Goal: Obtain resource: Download file/media

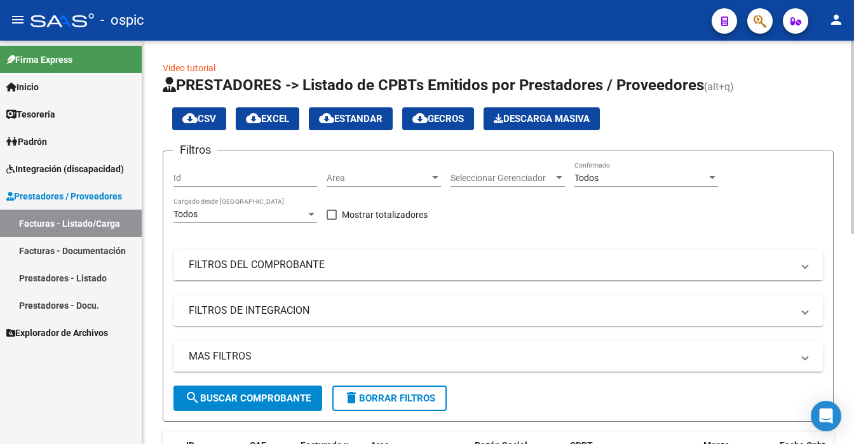
click at [851, 86] on div at bounding box center [852, 243] width 3 height 404
click at [215, 402] on span "search Buscar Comprobante" at bounding box center [248, 398] width 126 height 11
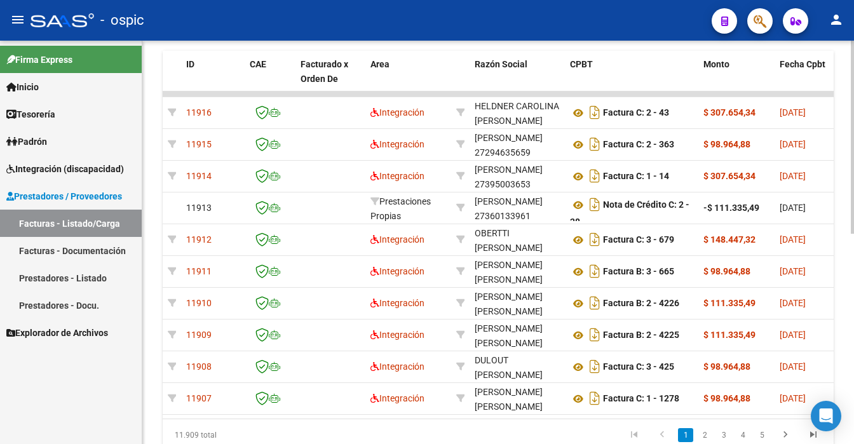
scroll to position [356, 0]
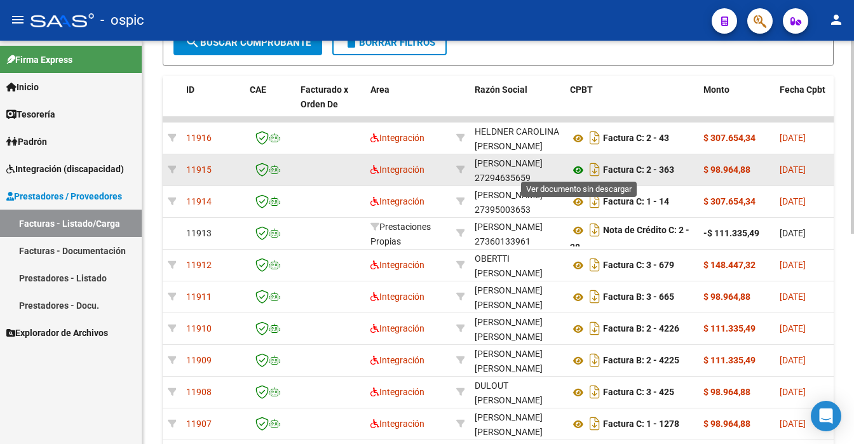
click at [576, 169] on icon at bounding box center [578, 170] width 17 height 15
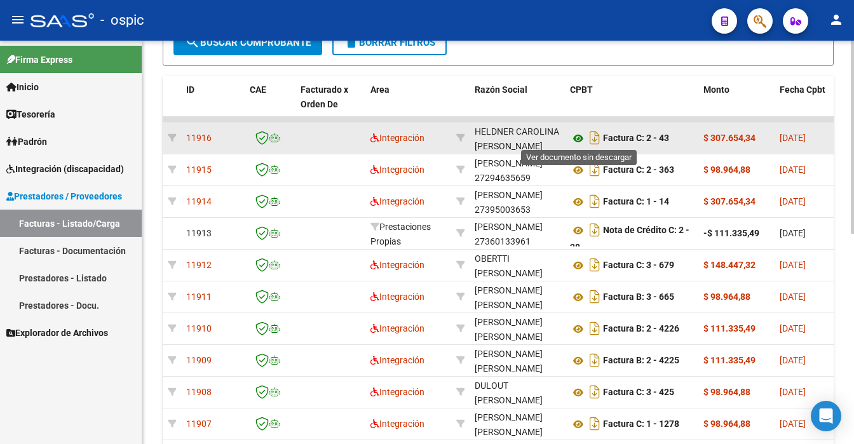
click at [580, 133] on icon at bounding box center [578, 138] width 17 height 15
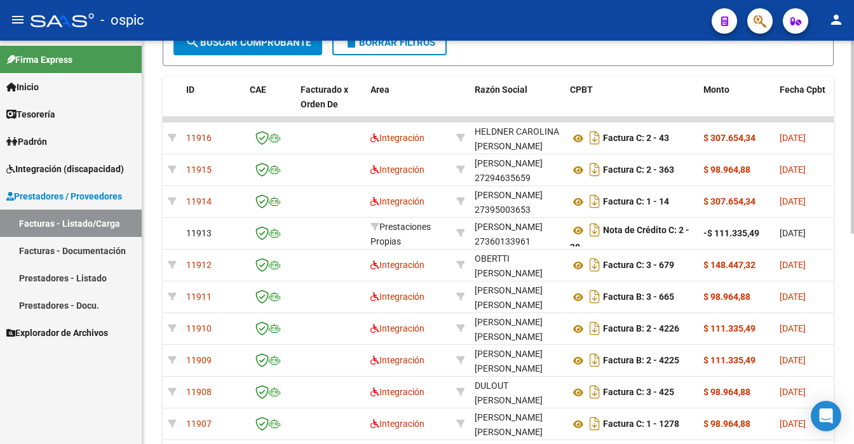
click at [852, 76] on div at bounding box center [852, 243] width 3 height 404
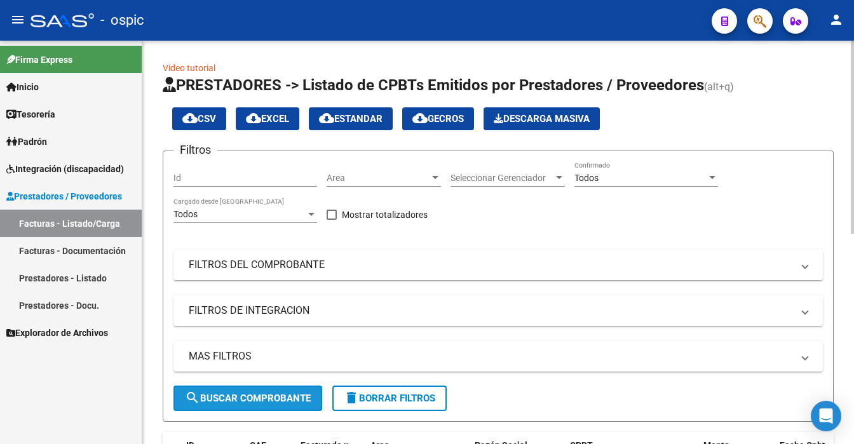
click at [208, 407] on button "search Buscar Comprobante" at bounding box center [247, 398] width 149 height 25
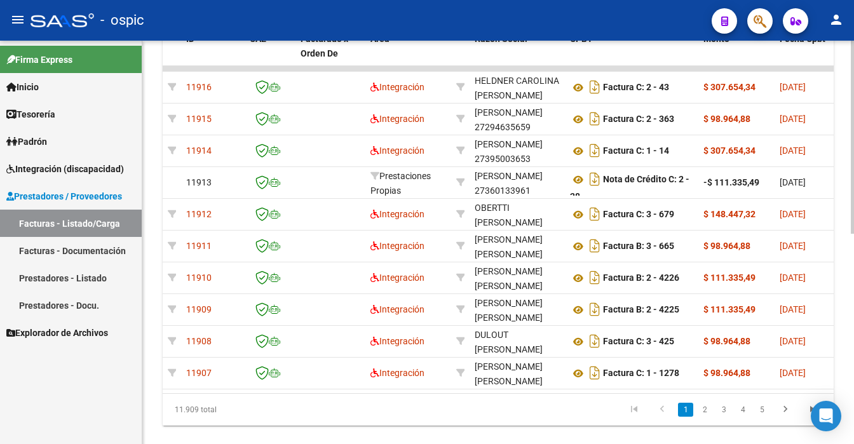
scroll to position [401, 0]
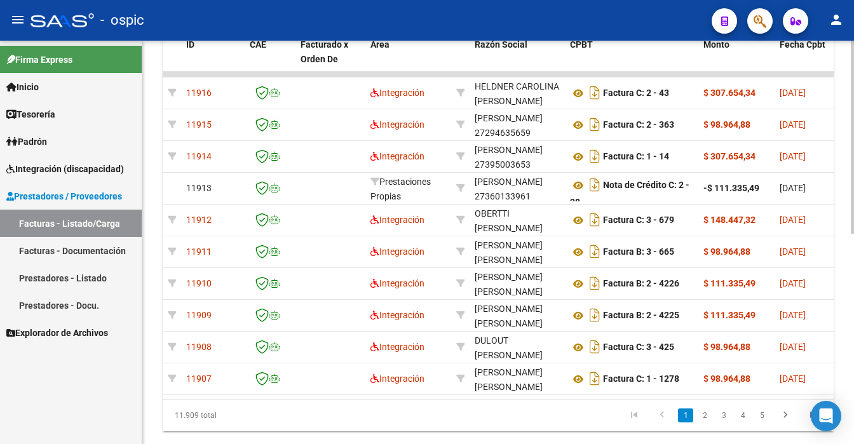
click at [853, 234] on div at bounding box center [852, 137] width 3 height 193
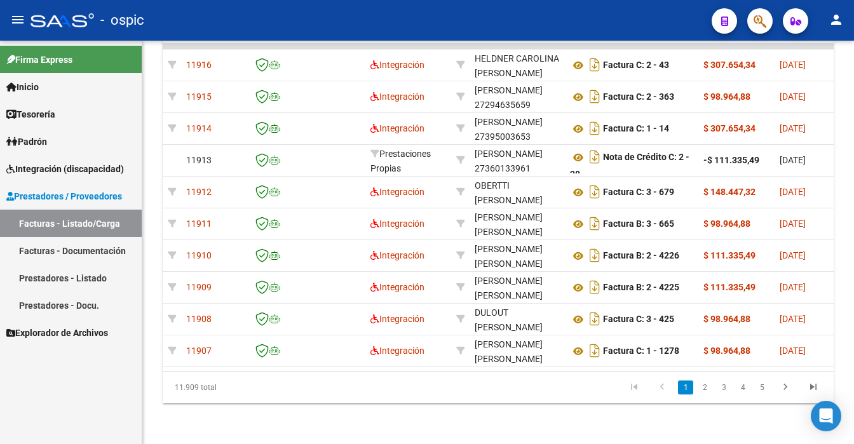
scroll to position [413, 0]
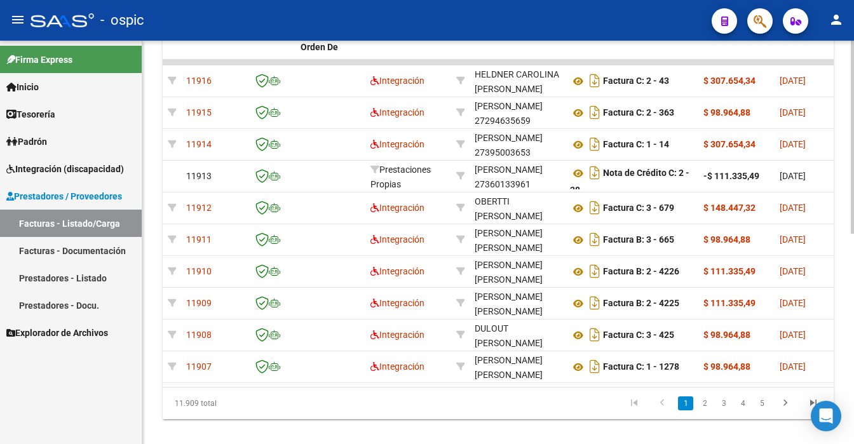
click at [853, 57] on div at bounding box center [852, 243] width 3 height 404
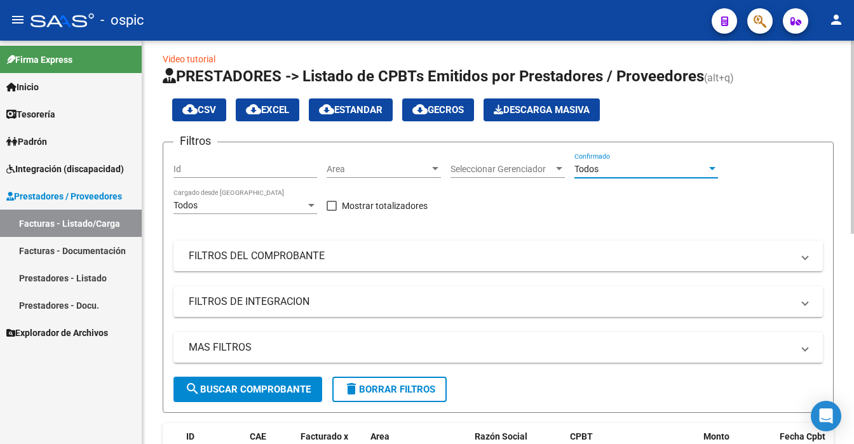
click at [611, 164] on div "Todos" at bounding box center [640, 169] width 132 height 11
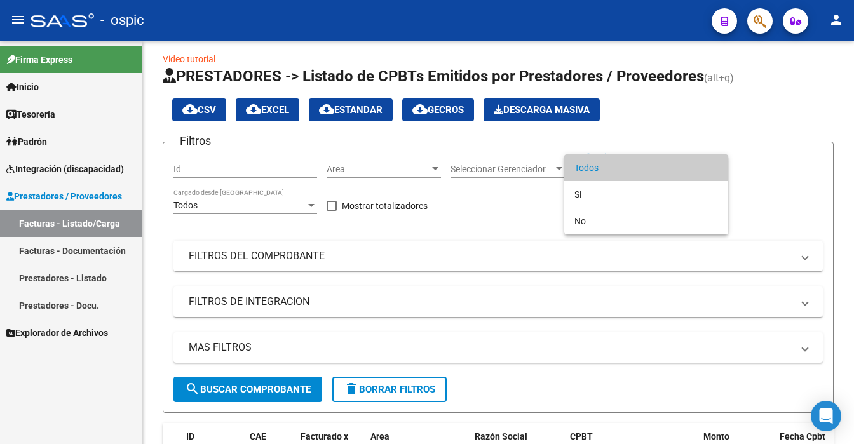
click at [598, 167] on span "Todos" at bounding box center [646, 167] width 144 height 27
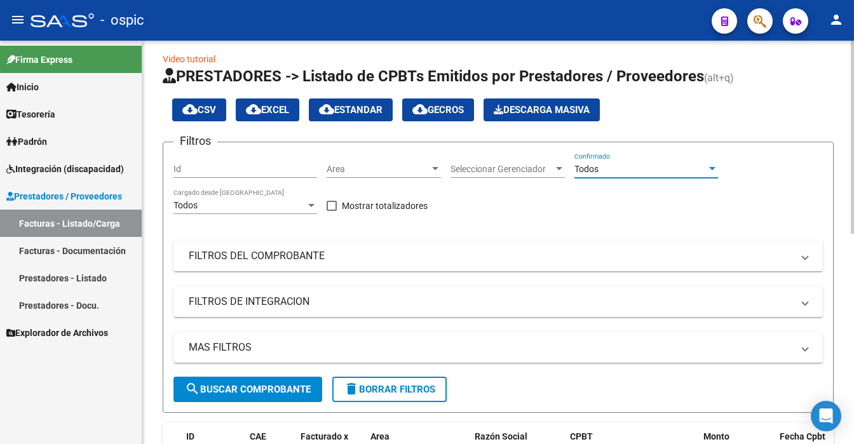
click at [225, 391] on span "search Buscar Comprobante" at bounding box center [248, 389] width 126 height 11
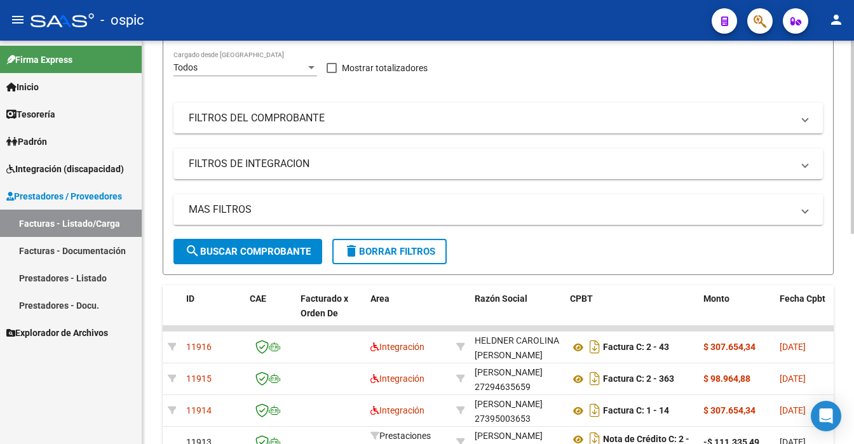
scroll to position [109, 0]
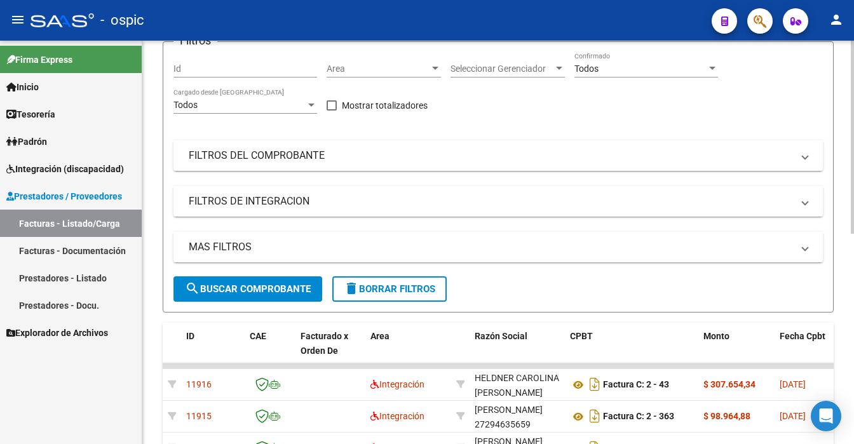
click at [853, 106] on div at bounding box center [852, 137] width 3 height 193
click at [222, 283] on span "search Buscar Comprobante" at bounding box center [248, 288] width 126 height 11
click at [221, 283] on span "search Buscar Comprobante" at bounding box center [248, 288] width 126 height 11
click at [385, 284] on span "delete Borrar Filtros" at bounding box center [390, 288] width 92 height 11
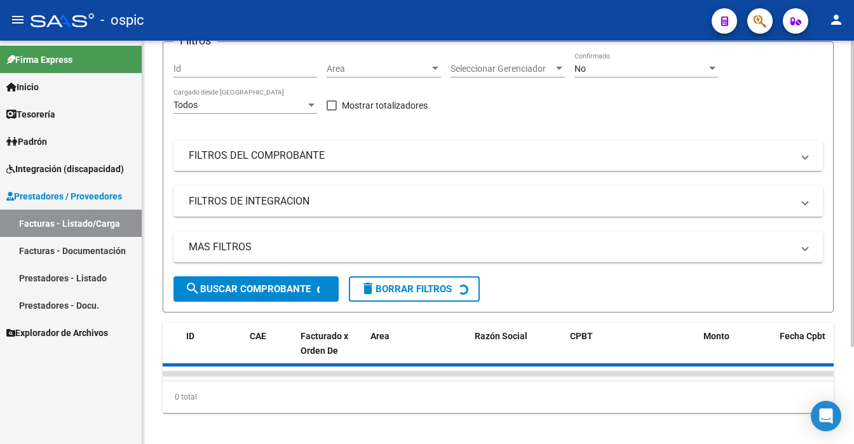
click at [618, 69] on div "No" at bounding box center [640, 69] width 132 height 11
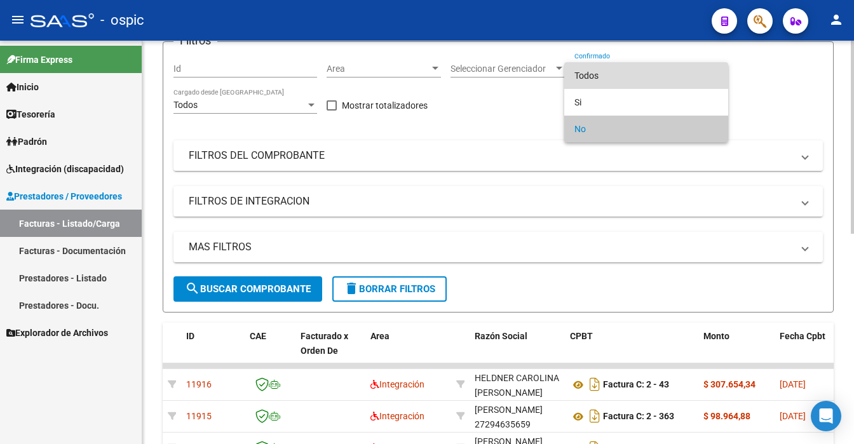
click at [618, 69] on span "Todos" at bounding box center [646, 75] width 144 height 27
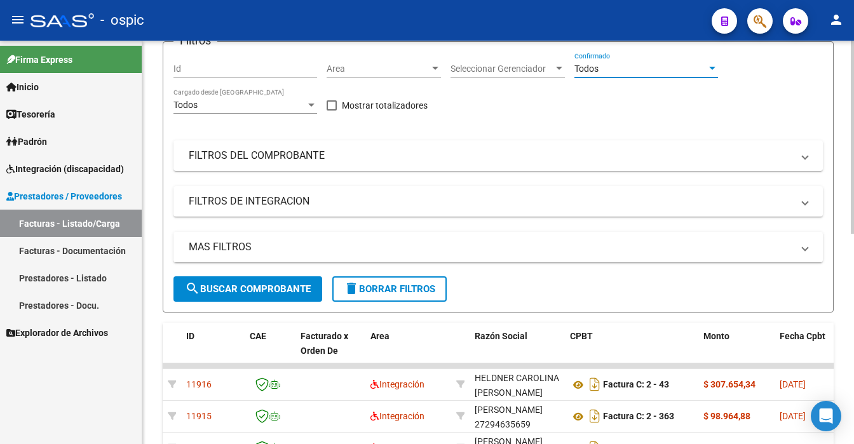
click at [618, 69] on div "Todos" at bounding box center [640, 69] width 132 height 11
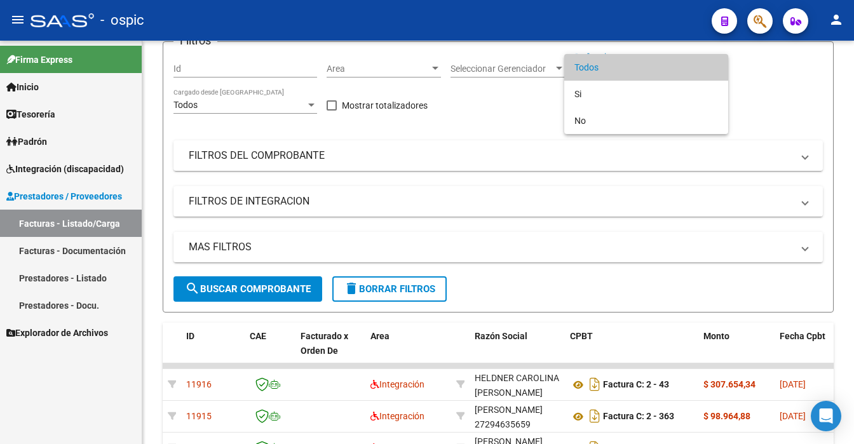
click at [231, 296] on div at bounding box center [427, 222] width 854 height 444
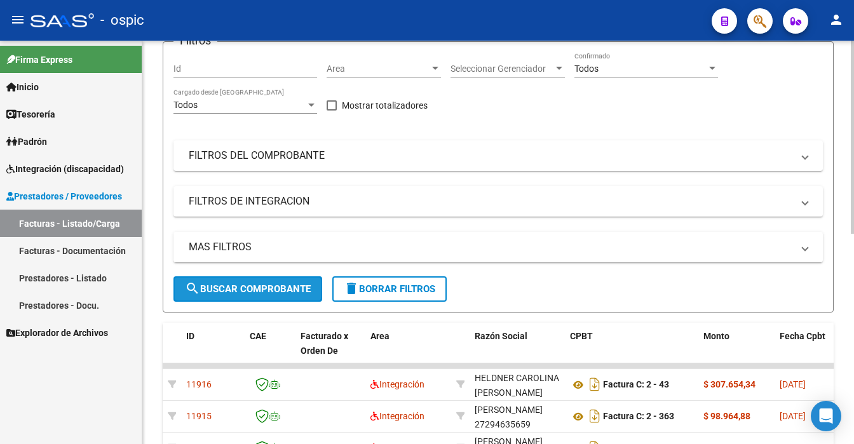
click at [231, 294] on button "search Buscar Comprobante" at bounding box center [247, 288] width 149 height 25
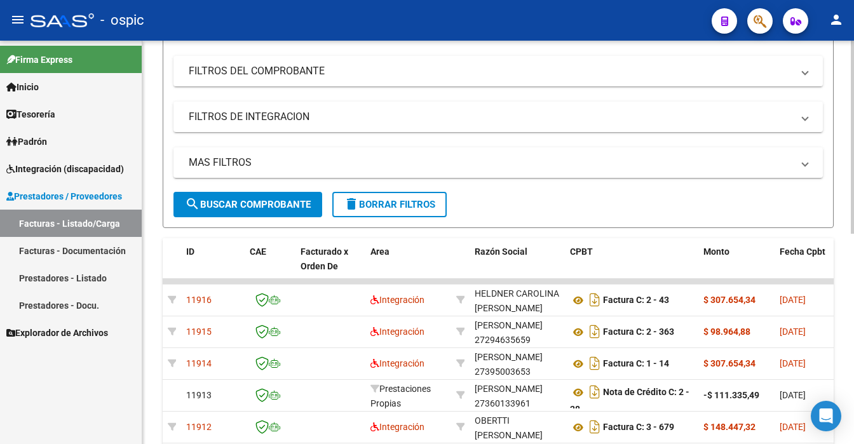
click at [853, 151] on div at bounding box center [852, 137] width 3 height 193
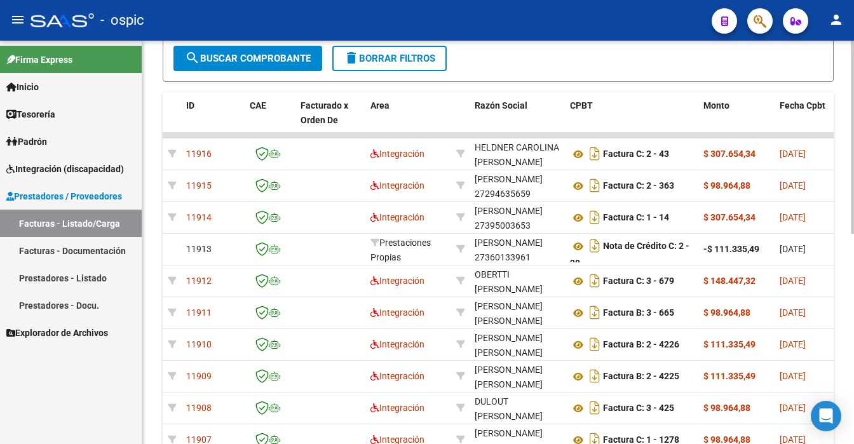
scroll to position [413, 0]
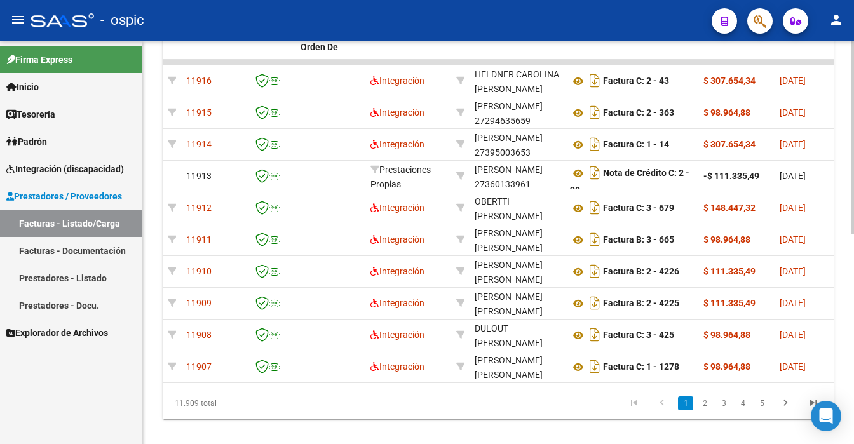
click at [842, 256] on div "Video tutorial PRESTADORES -> Listado de CPBTs Emitidos por Prestadores / Prove…" at bounding box center [499, 44] width 715 height 832
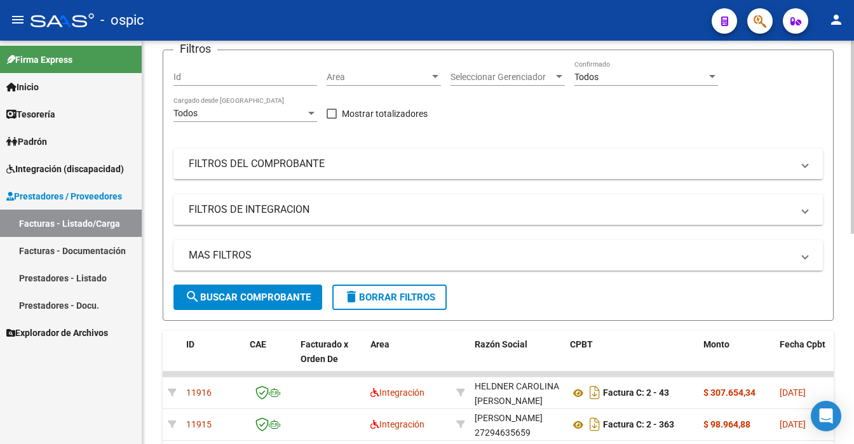
scroll to position [58, 0]
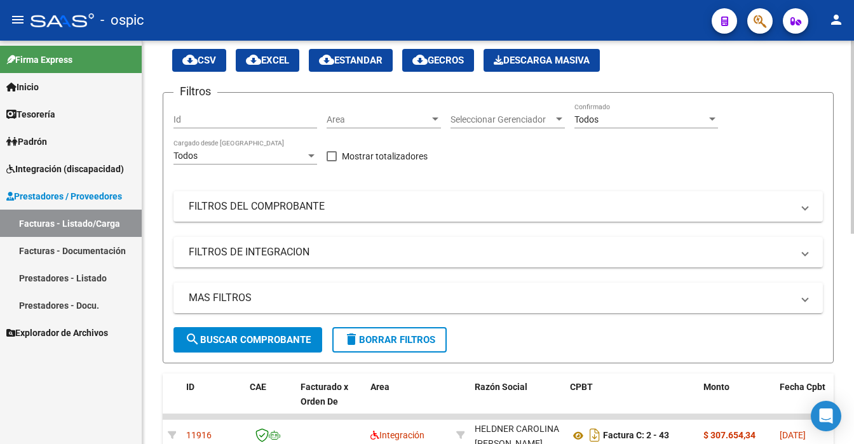
click at [853, 79] on div at bounding box center [852, 137] width 3 height 193
click at [276, 339] on span "search Buscar Comprobante" at bounding box center [248, 339] width 126 height 11
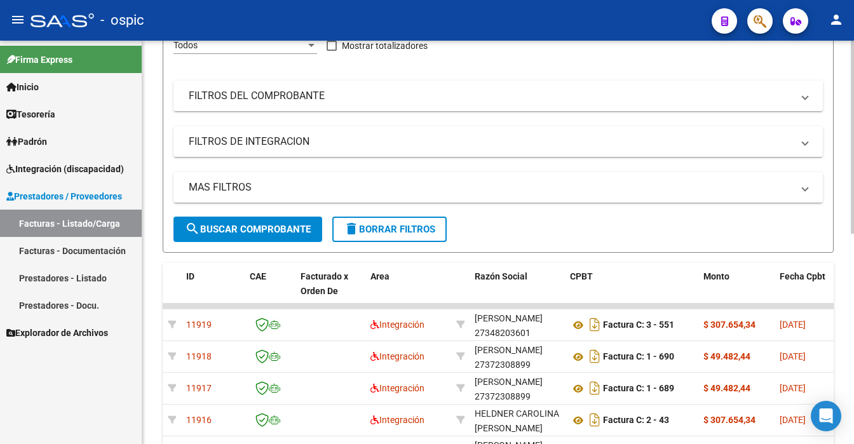
scroll to position [186, 0]
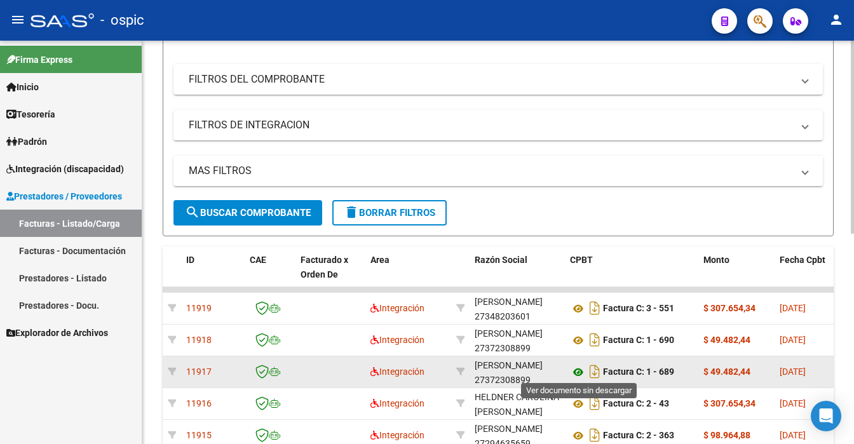
click at [579, 368] on icon at bounding box center [578, 372] width 17 height 15
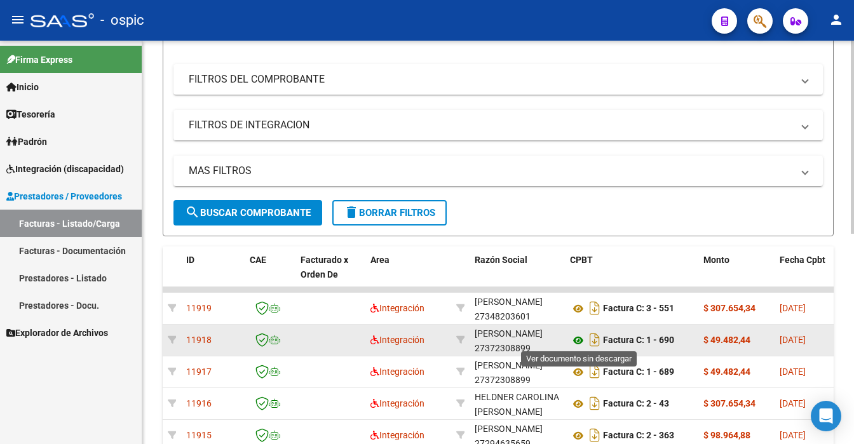
click at [581, 339] on icon at bounding box center [578, 340] width 17 height 15
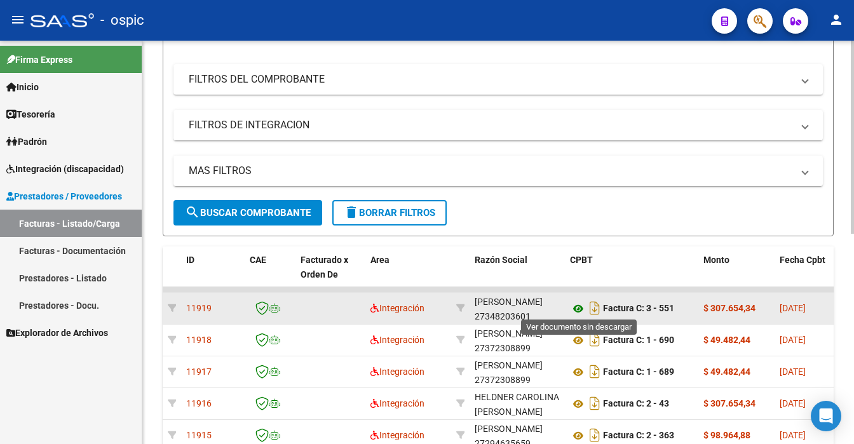
click at [577, 301] on icon at bounding box center [578, 308] width 17 height 15
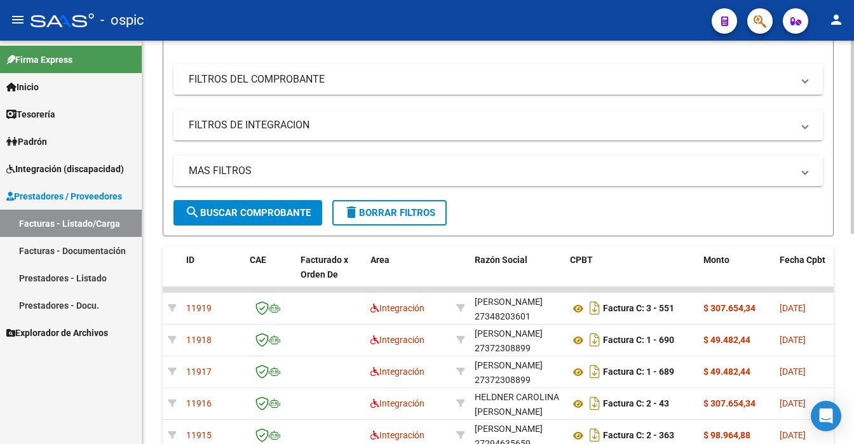
click at [853, 57] on div at bounding box center [852, 243] width 3 height 404
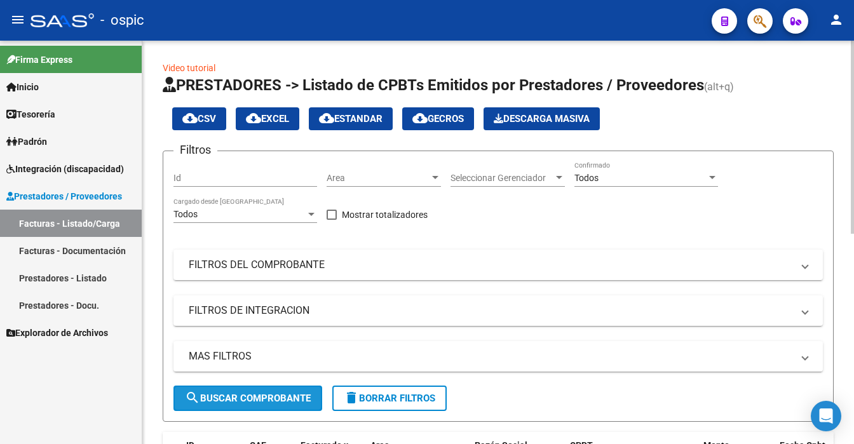
click at [288, 396] on span "search Buscar Comprobante" at bounding box center [248, 398] width 126 height 11
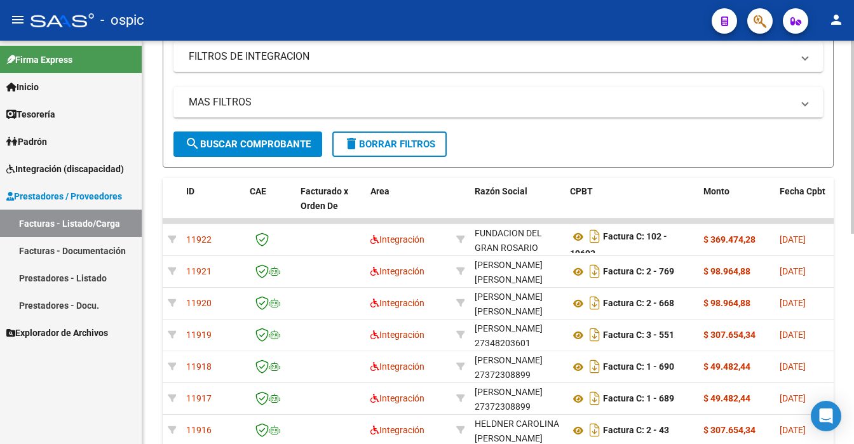
scroll to position [280, 0]
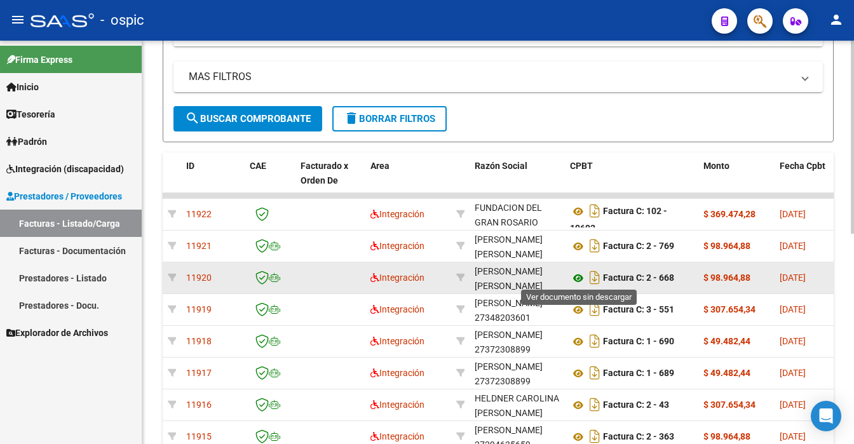
click at [580, 273] on icon at bounding box center [578, 278] width 17 height 15
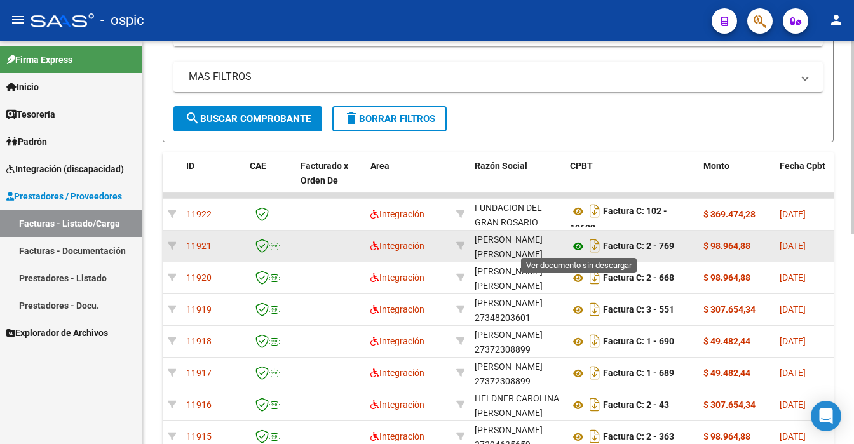
click at [580, 248] on icon at bounding box center [578, 246] width 17 height 15
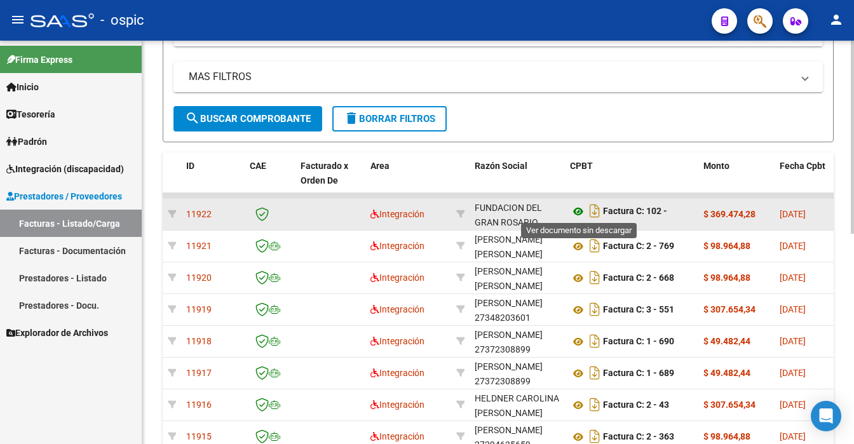
click at [579, 207] on icon at bounding box center [578, 211] width 17 height 15
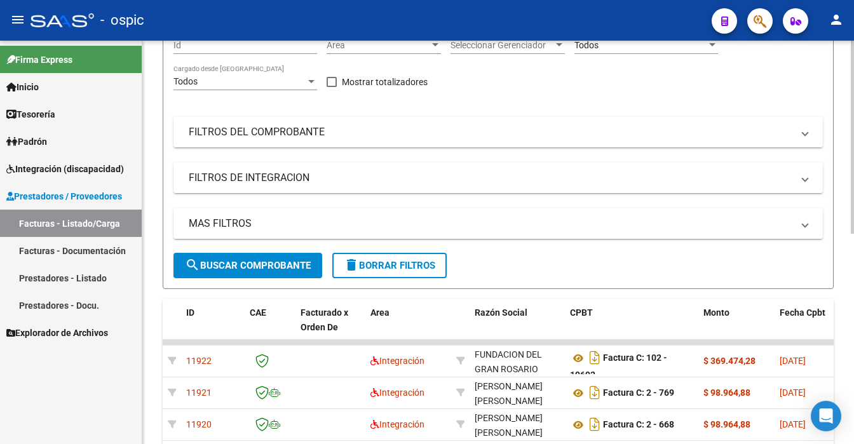
scroll to position [99, 0]
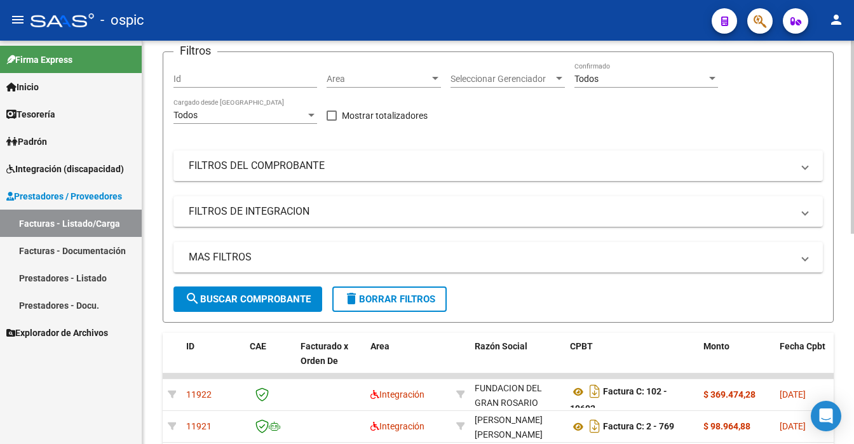
click at [847, 118] on div "Video tutorial PRESTADORES -> Listado de CPBTs Emitidos por Prestadores / Prove…" at bounding box center [499, 358] width 715 height 832
click at [297, 294] on span "search Buscar Comprobante" at bounding box center [248, 299] width 126 height 11
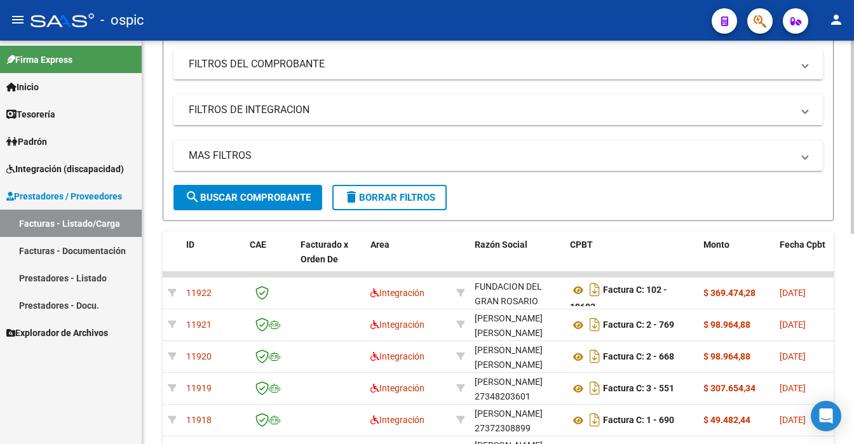
scroll to position [438, 0]
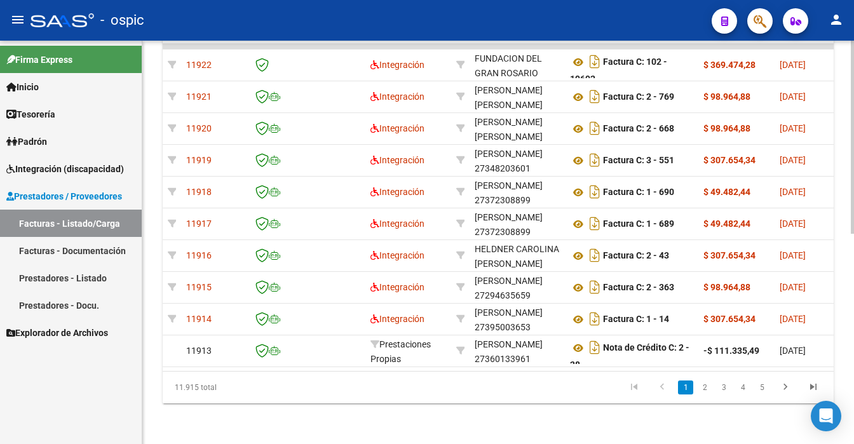
click at [849, 69] on div "Video tutorial PRESTADORES -> Listado de CPBTs Emitidos por Prestadores / Prove…" at bounding box center [498, 28] width 712 height 832
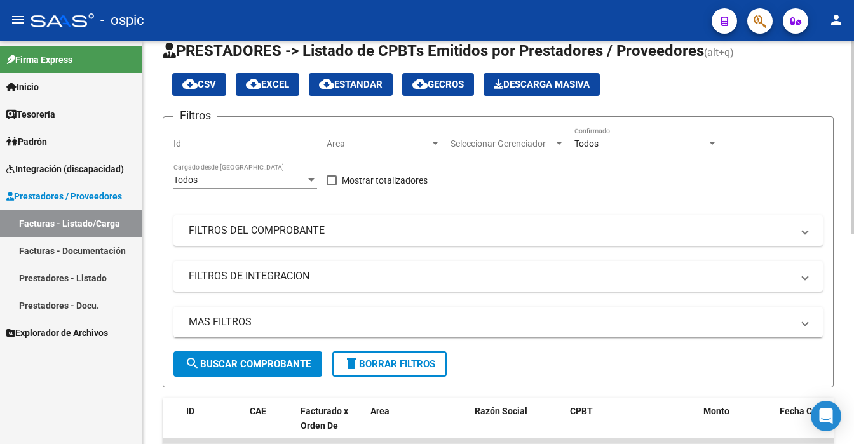
click at [852, 67] on div at bounding box center [852, 243] width 3 height 404
click at [853, 71] on div at bounding box center [852, 137] width 3 height 193
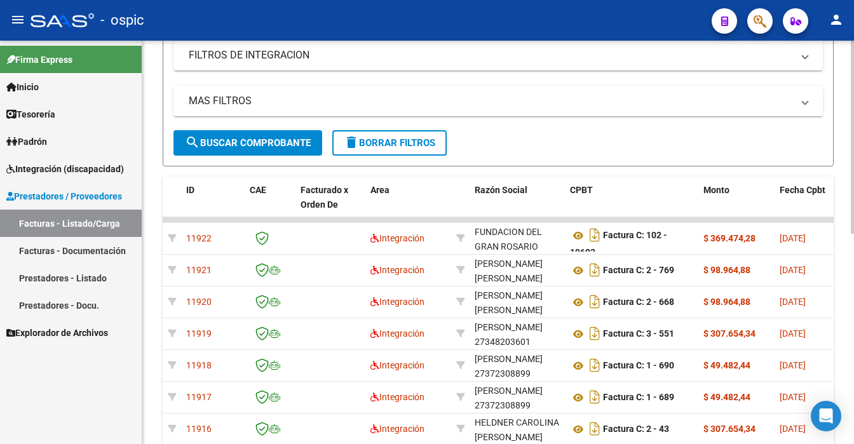
scroll to position [283, 0]
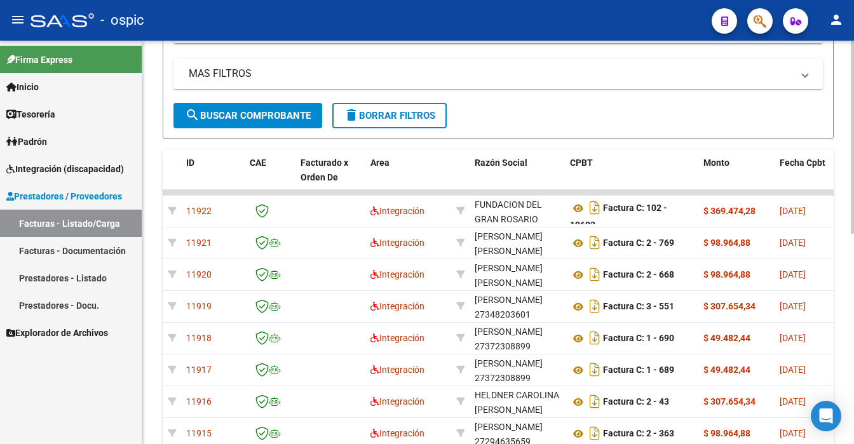
click at [853, 192] on div at bounding box center [852, 137] width 3 height 193
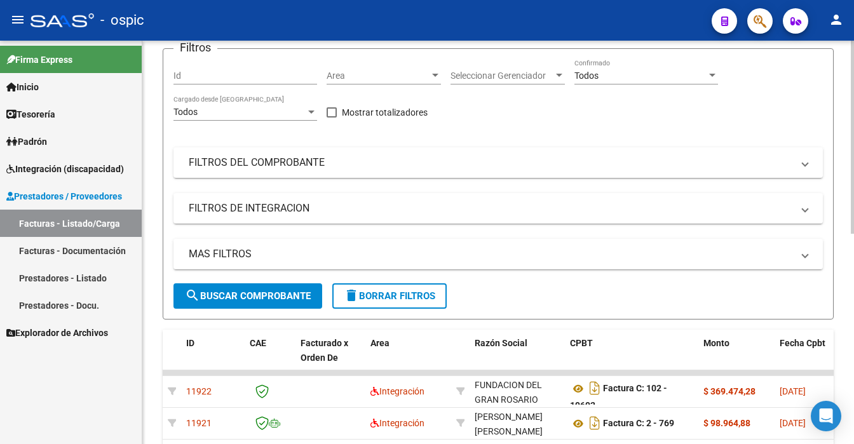
scroll to position [84, 0]
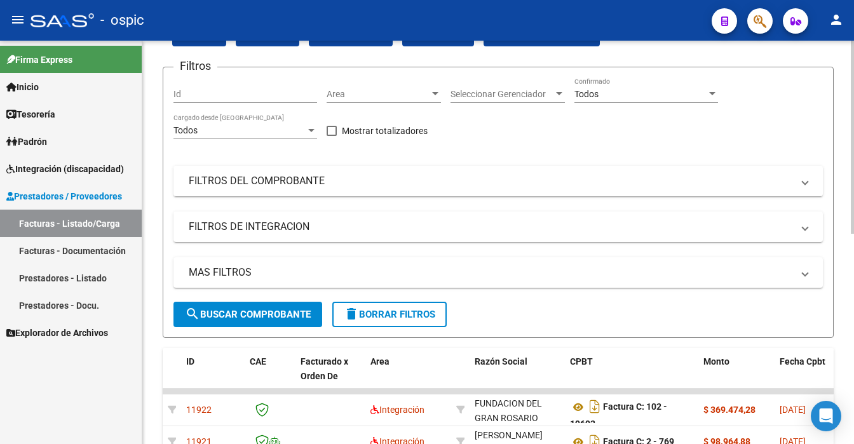
click at [846, 90] on div "Video tutorial PRESTADORES -> Listado de CPBTs Emitidos por Prestadores / Prove…" at bounding box center [499, 373] width 715 height 832
click at [616, 95] on div "Todos" at bounding box center [640, 94] width 132 height 11
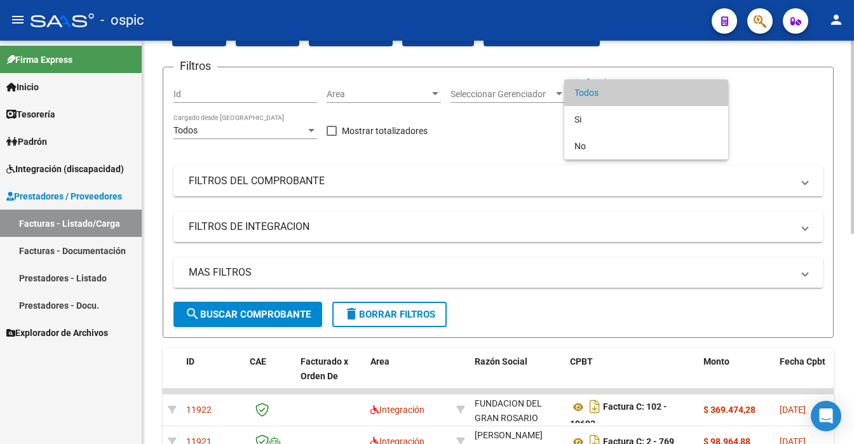
click at [616, 95] on span "Todos" at bounding box center [646, 92] width 144 height 27
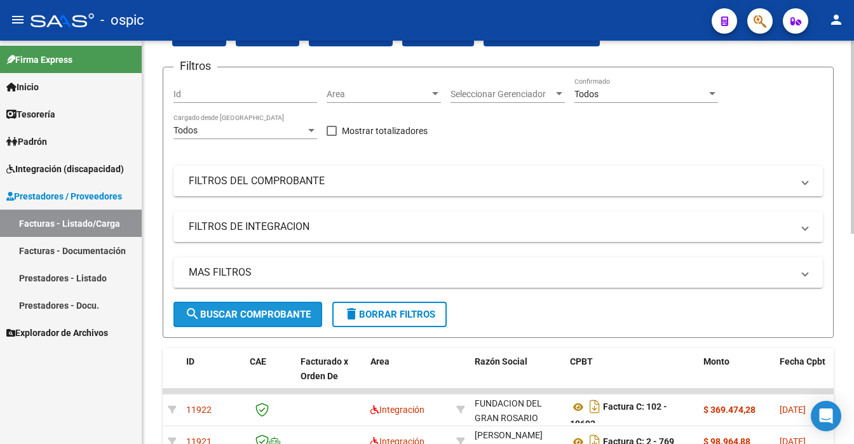
click at [276, 311] on span "search Buscar Comprobante" at bounding box center [248, 314] width 126 height 11
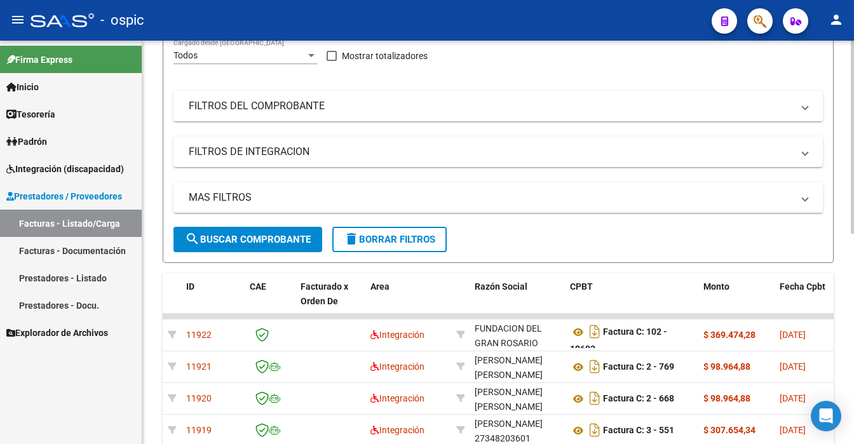
scroll to position [186, 0]
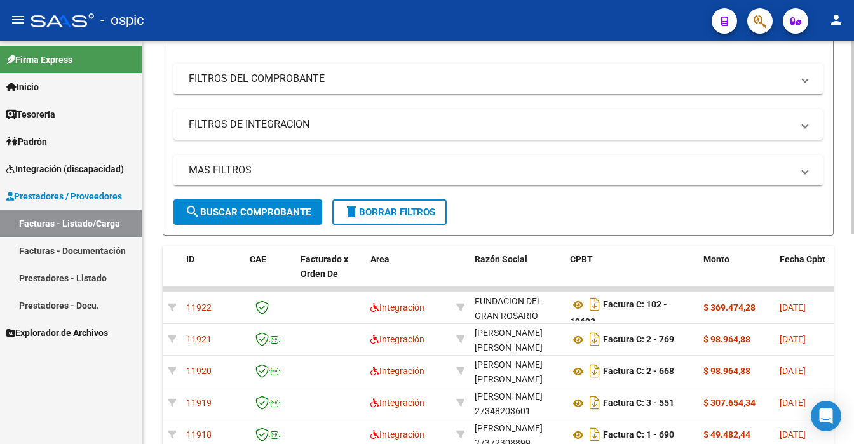
click at [277, 209] on span "search Buscar Comprobante" at bounding box center [248, 212] width 126 height 11
click at [402, 215] on span "delete Borrar Filtros" at bounding box center [390, 212] width 92 height 11
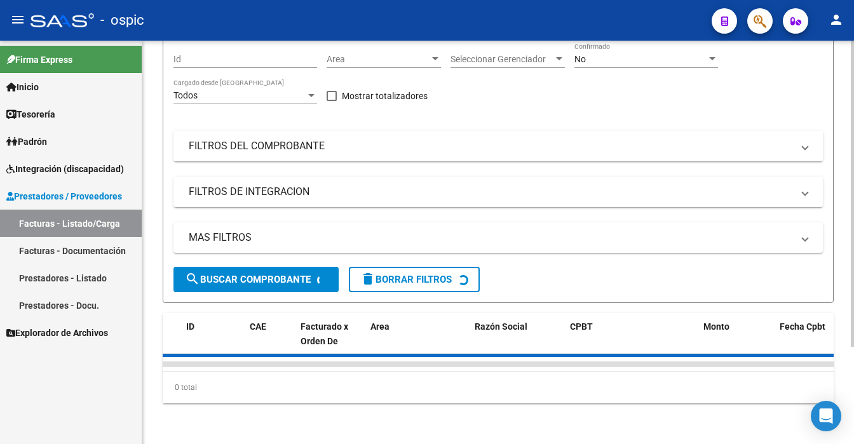
scroll to position [128, 0]
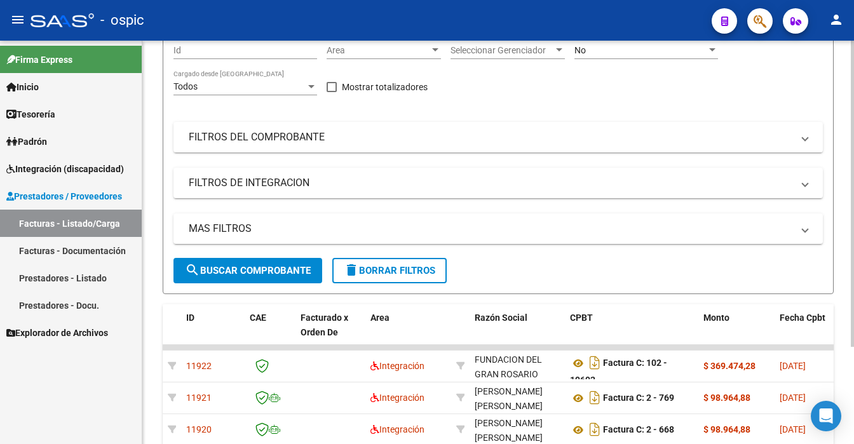
click at [853, 97] on div at bounding box center [852, 194] width 3 height 306
click at [607, 56] on div "No" at bounding box center [640, 50] width 132 height 11
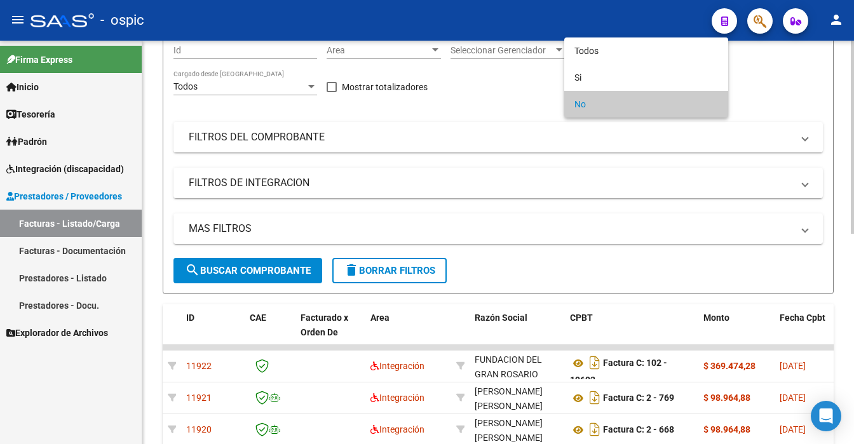
scroll to position [73, 0]
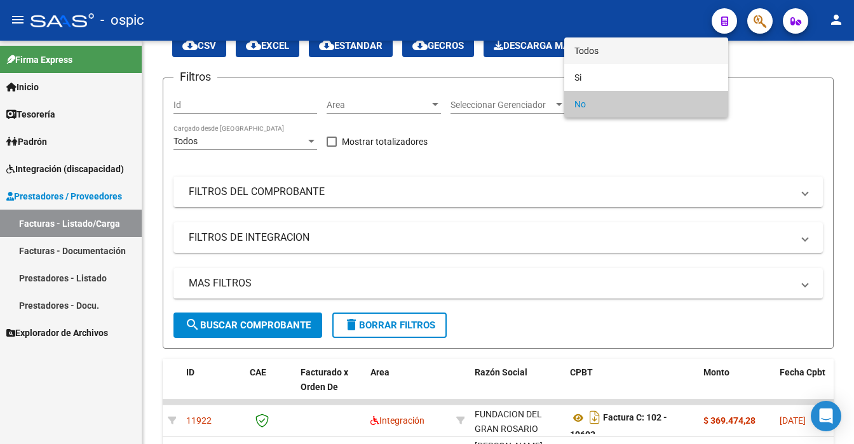
click at [602, 53] on span "Todos" at bounding box center [646, 50] width 144 height 27
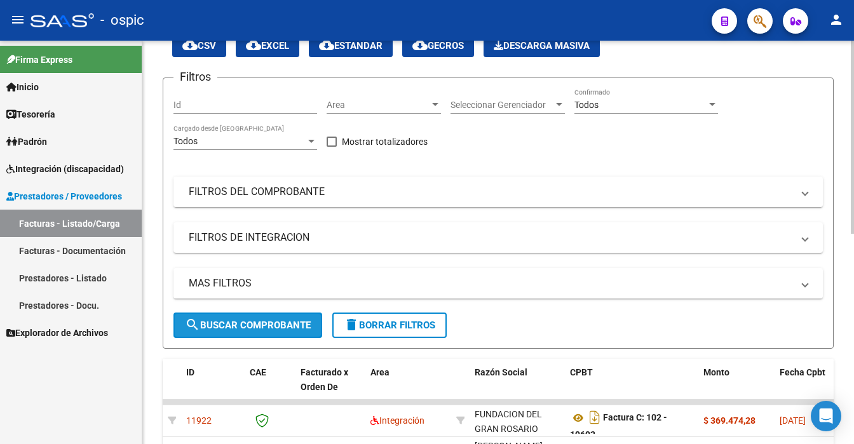
click at [208, 322] on span "search Buscar Comprobante" at bounding box center [248, 325] width 126 height 11
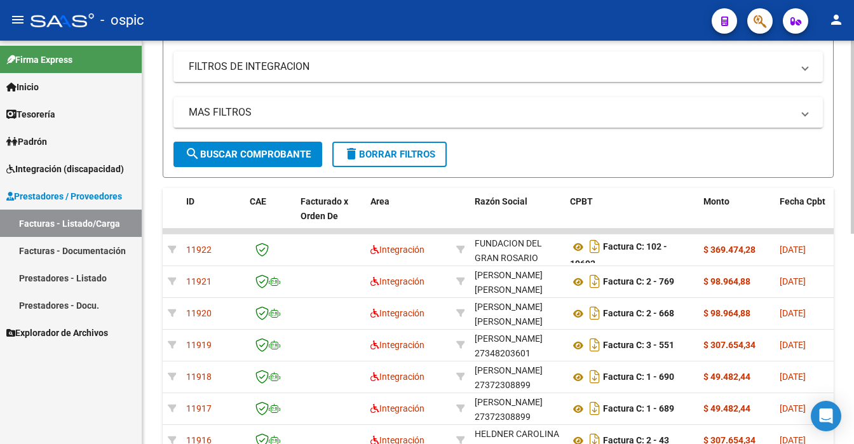
scroll to position [252, 0]
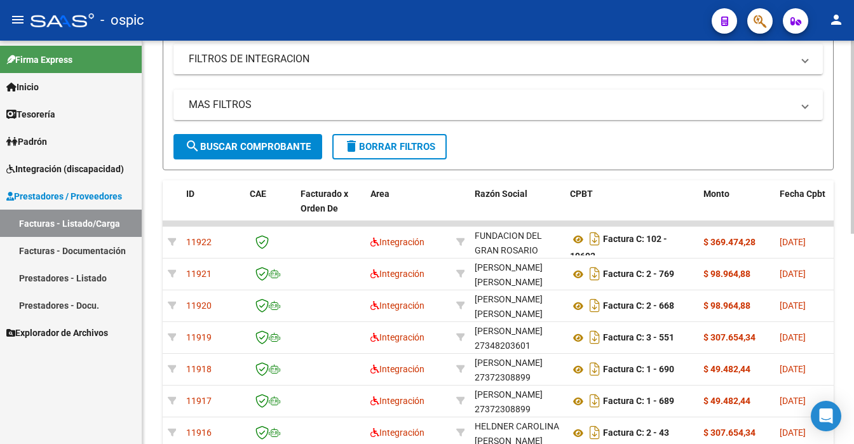
click at [853, 57] on div at bounding box center [852, 243] width 3 height 404
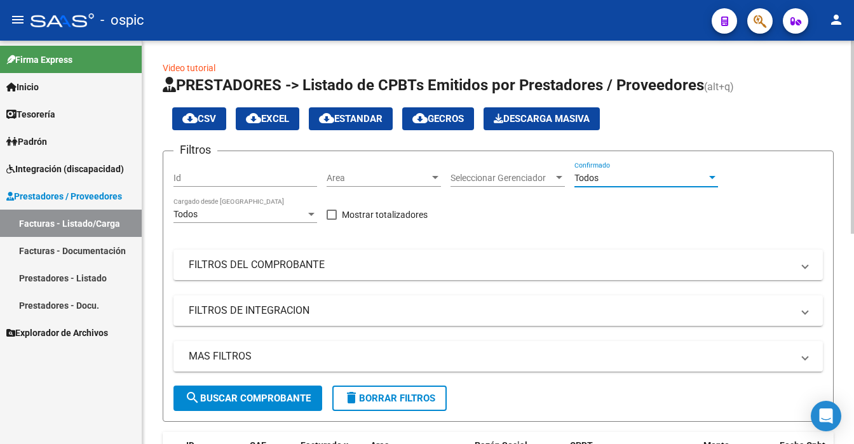
click at [594, 180] on span "Todos" at bounding box center [586, 178] width 24 height 10
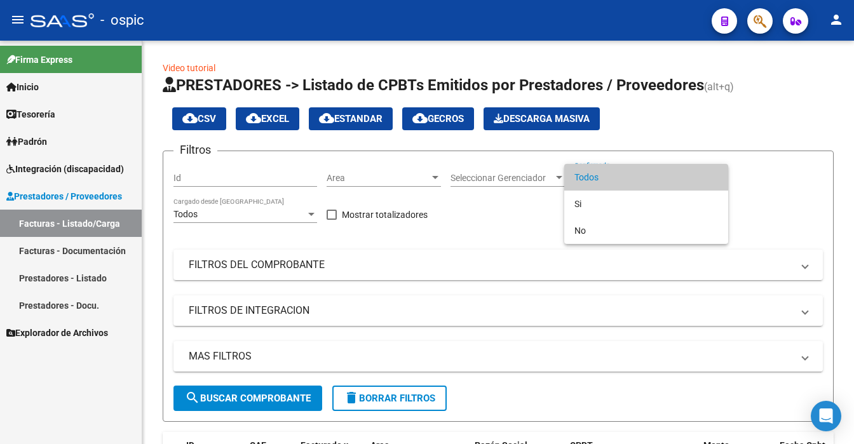
click at [276, 401] on div at bounding box center [427, 222] width 854 height 444
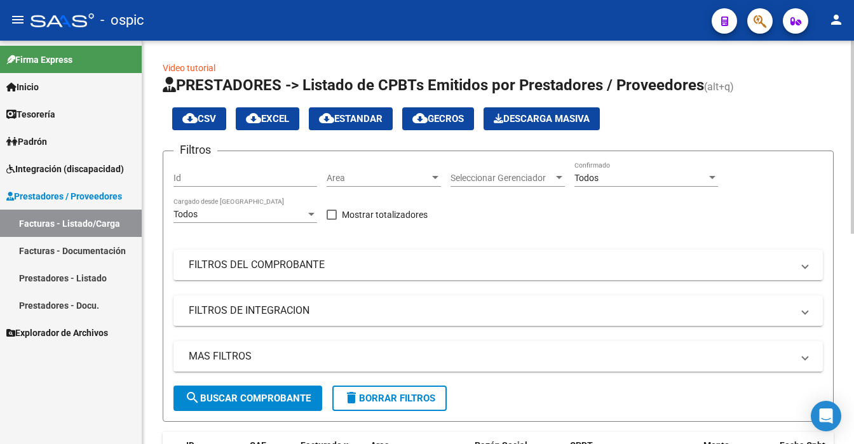
click at [261, 403] on span "search Buscar Comprobante" at bounding box center [248, 398] width 126 height 11
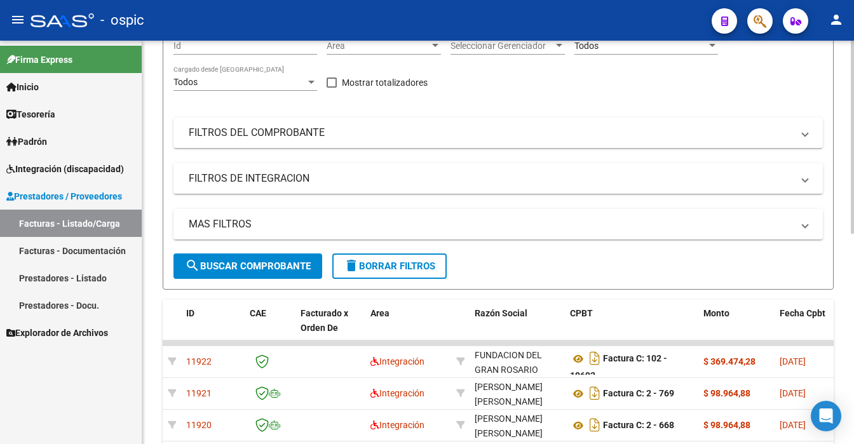
scroll to position [78, 0]
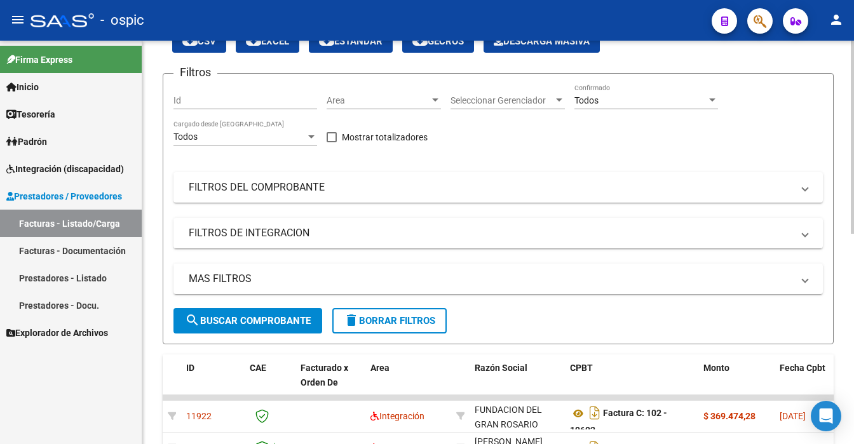
click at [852, 88] on div at bounding box center [852, 137] width 3 height 193
click at [278, 315] on span "search Buscar Comprobante" at bounding box center [248, 320] width 126 height 11
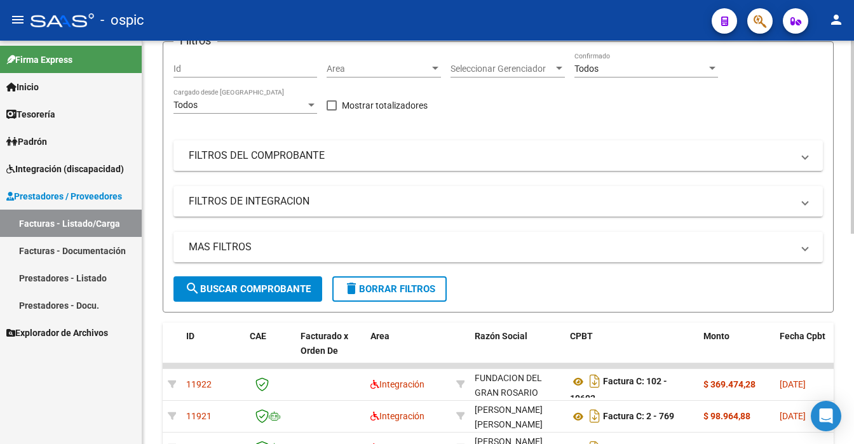
scroll to position [119, 0]
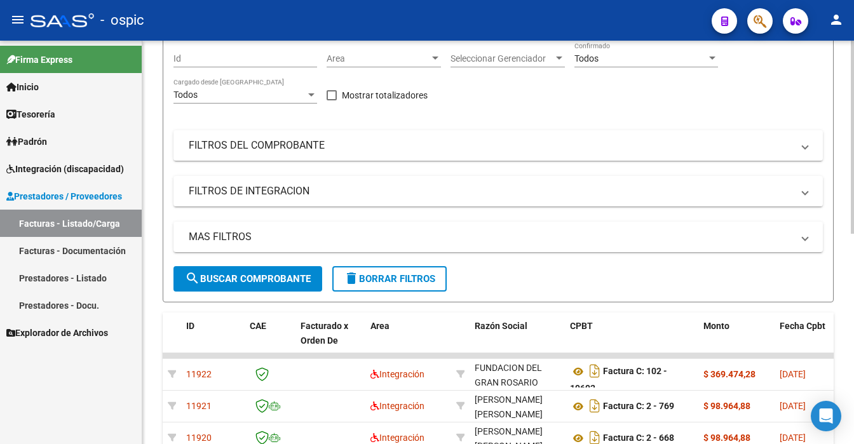
click at [853, 145] on div at bounding box center [852, 137] width 3 height 193
click at [214, 269] on button "search Buscar Comprobante" at bounding box center [247, 278] width 149 height 25
click at [257, 271] on button "search Buscar Comprobante" at bounding box center [247, 278] width 149 height 25
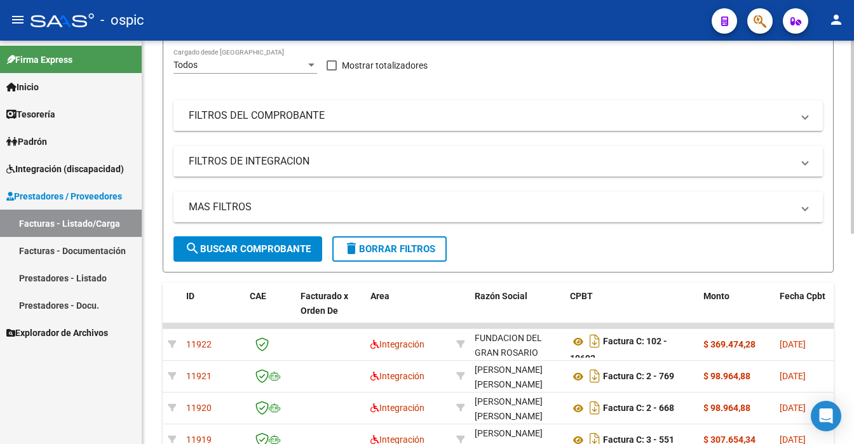
scroll to position [83, 0]
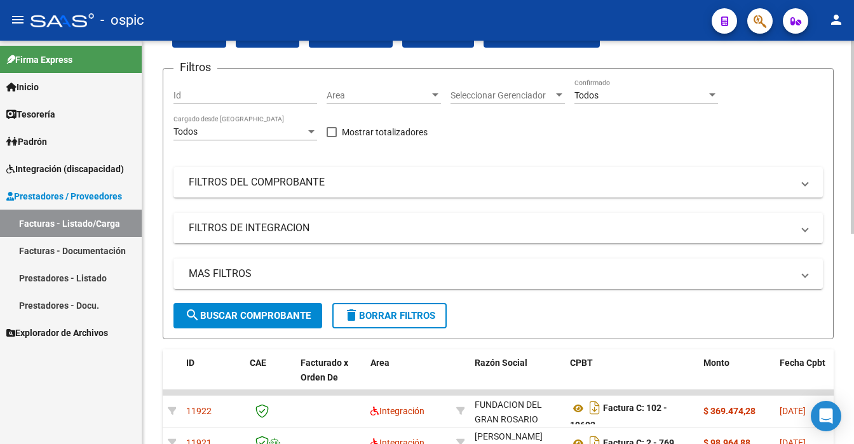
click at [853, 100] on div at bounding box center [852, 137] width 3 height 193
click at [269, 316] on span "search Buscar Comprobante" at bounding box center [248, 315] width 126 height 11
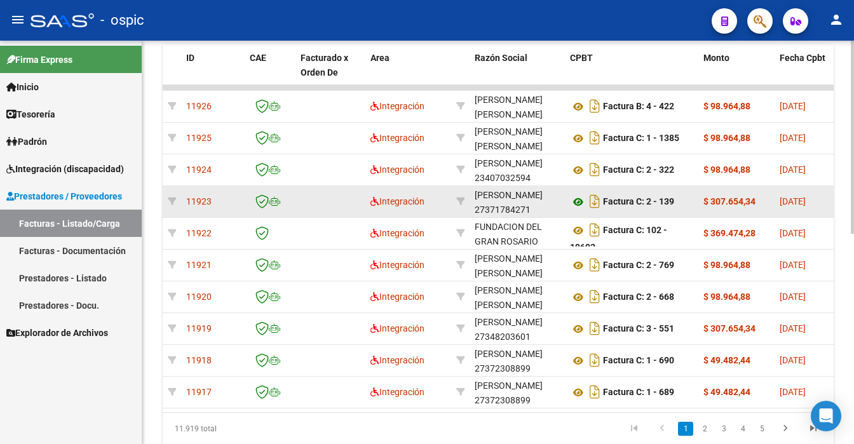
scroll to position [362, 0]
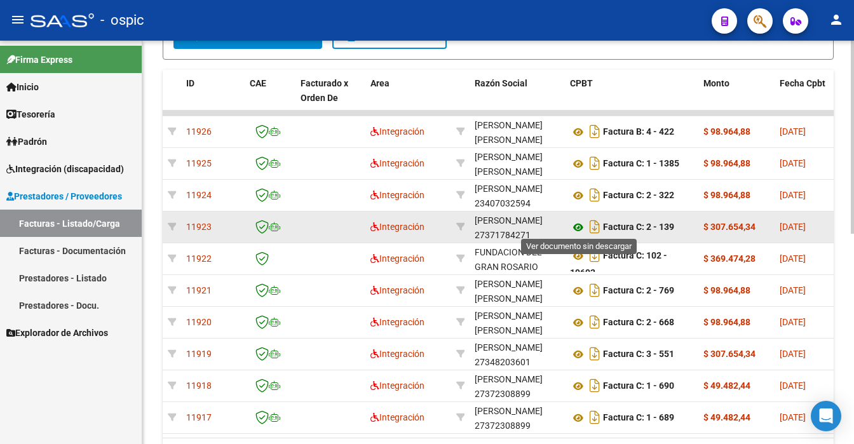
click at [575, 225] on icon at bounding box center [578, 227] width 17 height 15
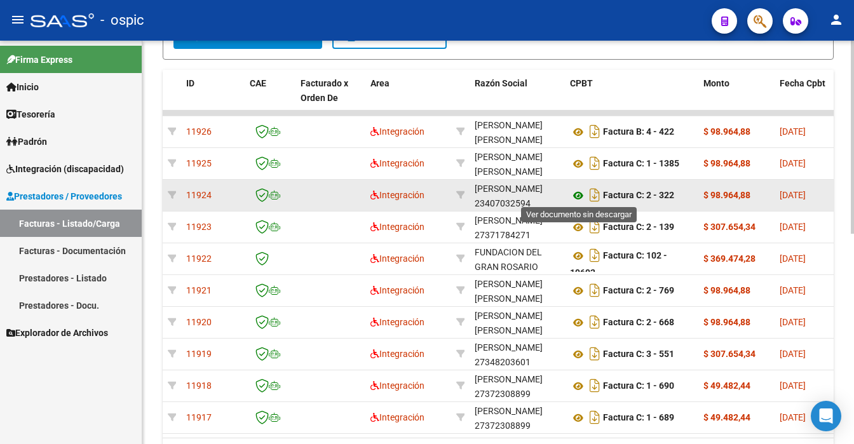
click at [571, 193] on icon at bounding box center [578, 195] width 17 height 15
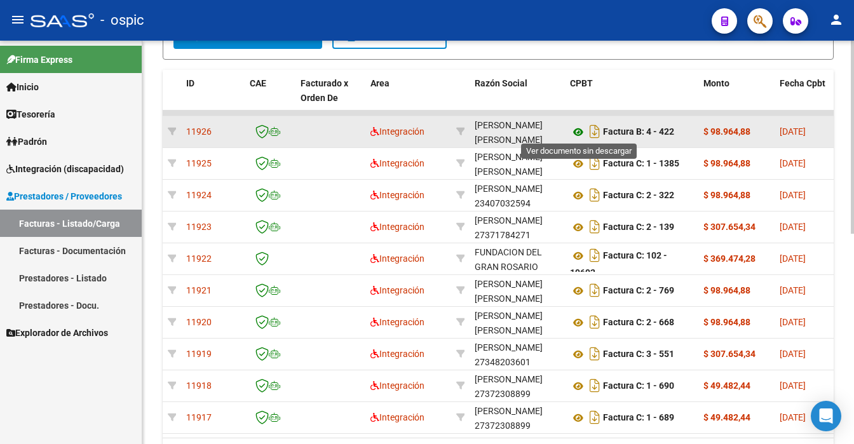
click at [576, 125] on icon at bounding box center [578, 132] width 17 height 15
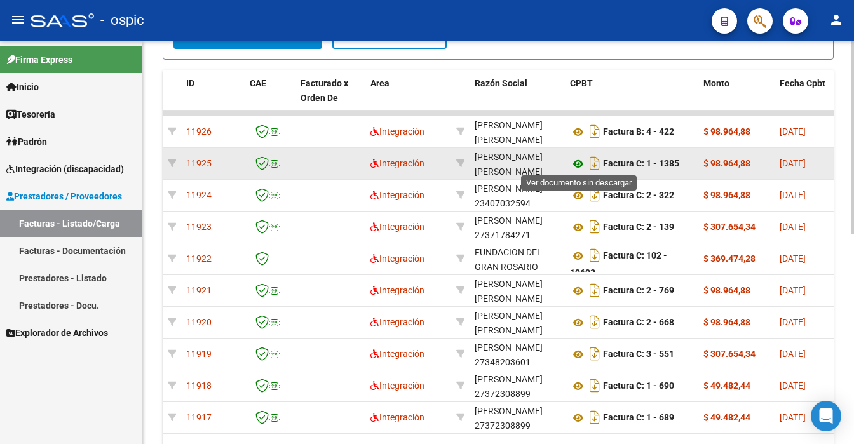
click at [582, 165] on icon at bounding box center [578, 163] width 17 height 15
click at [571, 166] on icon at bounding box center [578, 163] width 17 height 15
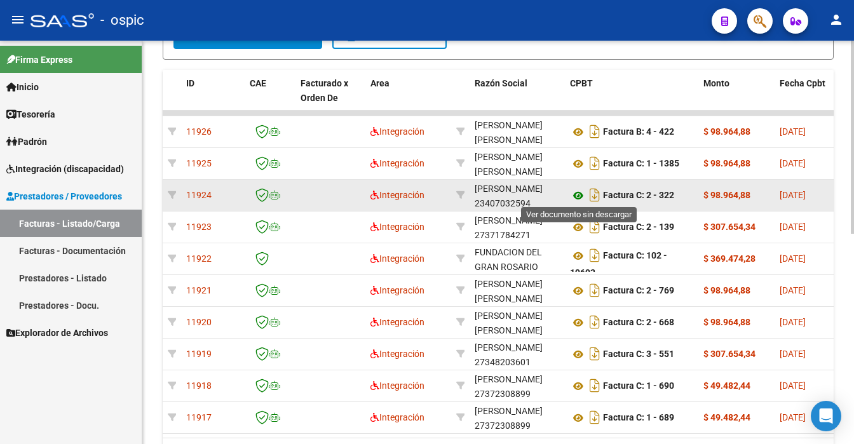
click at [581, 191] on icon at bounding box center [578, 195] width 17 height 15
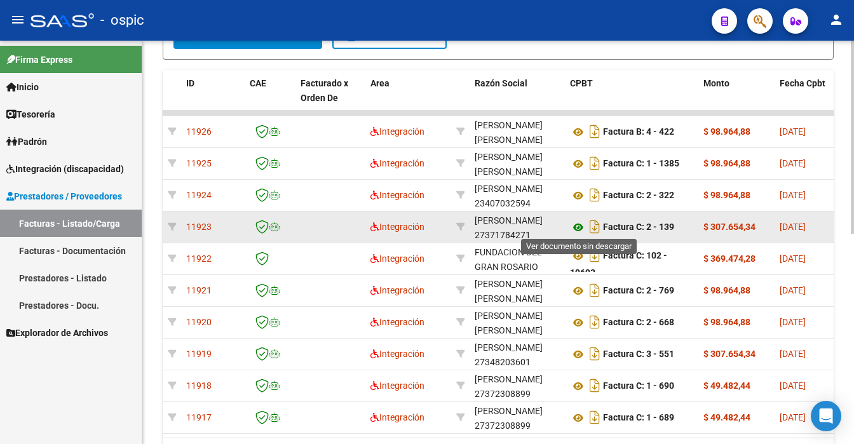
click at [577, 227] on icon at bounding box center [578, 227] width 17 height 15
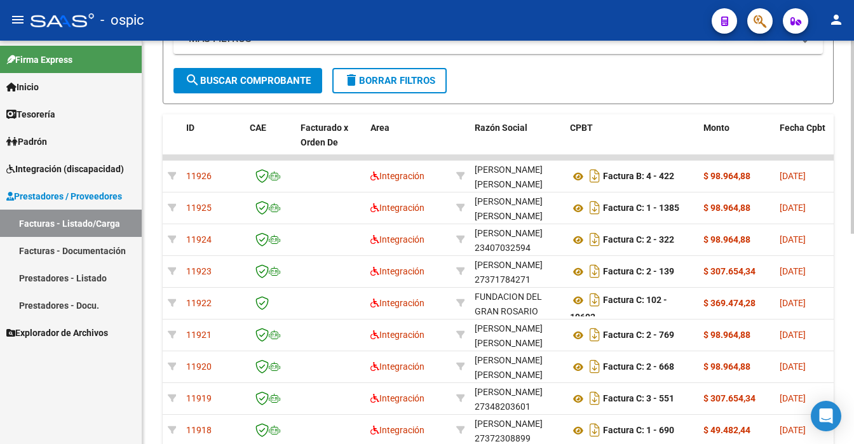
scroll to position [298, 0]
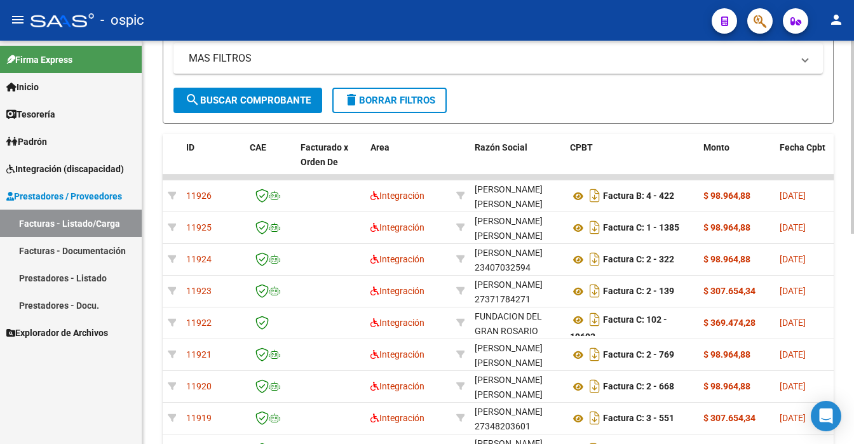
click at [853, 202] on div at bounding box center [852, 137] width 3 height 193
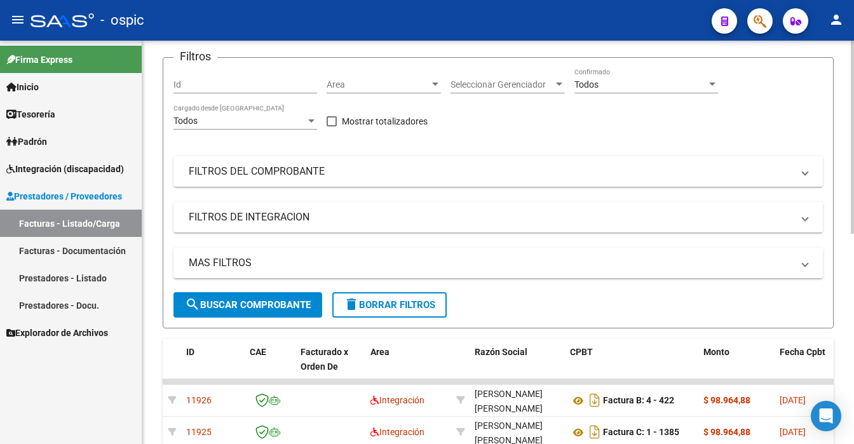
scroll to position [86, 0]
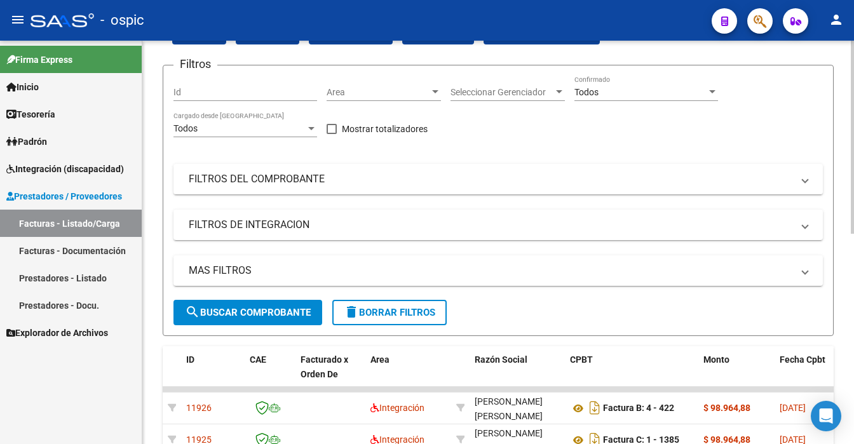
click at [853, 100] on div at bounding box center [852, 137] width 3 height 193
click at [247, 309] on span "search Buscar Comprobante" at bounding box center [248, 312] width 126 height 11
click at [245, 314] on span "search Buscar Comprobante" at bounding box center [248, 312] width 126 height 11
click at [623, 90] on div "Todos" at bounding box center [640, 92] width 132 height 11
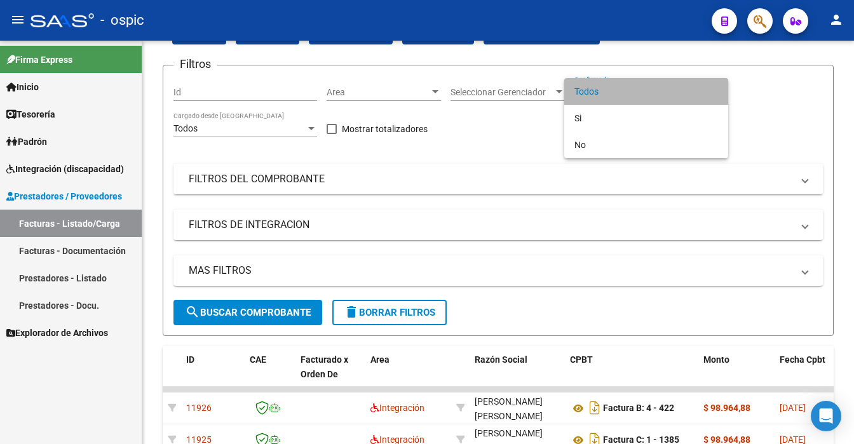
click at [622, 90] on span "Todos" at bounding box center [646, 91] width 144 height 27
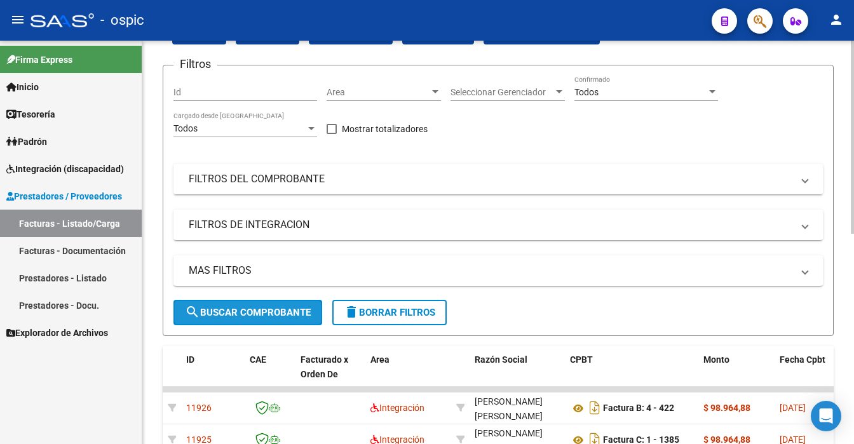
click at [254, 314] on span "search Buscar Comprobante" at bounding box center [248, 312] width 126 height 11
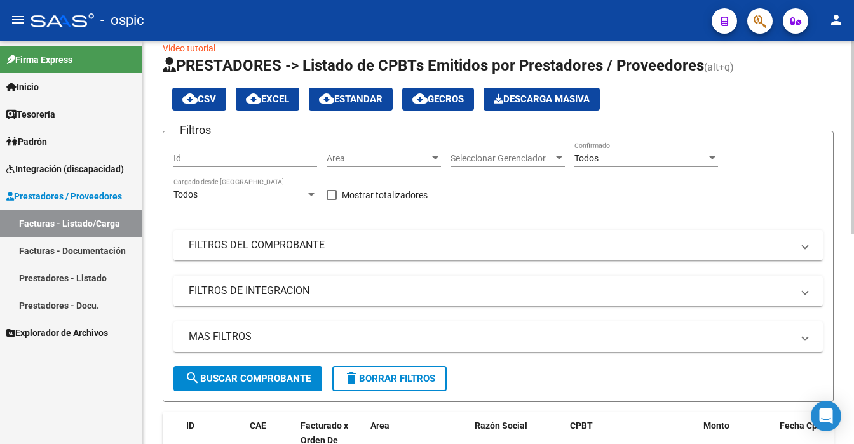
click at [853, 67] on div at bounding box center [852, 137] width 3 height 193
click at [294, 381] on span "search Buscar Comprobante" at bounding box center [248, 378] width 126 height 11
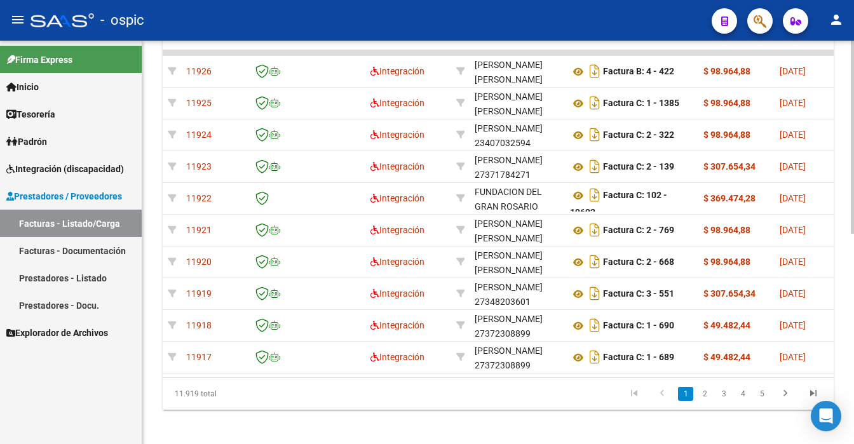
click at [853, 410] on div at bounding box center [852, 243] width 3 height 404
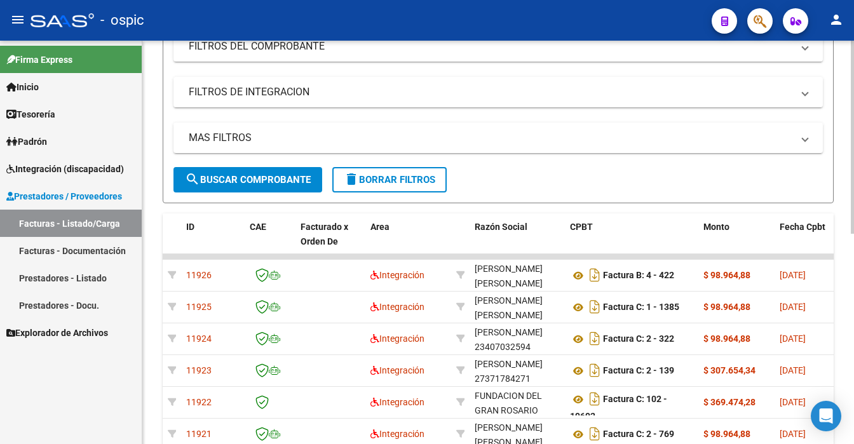
scroll to position [169, 0]
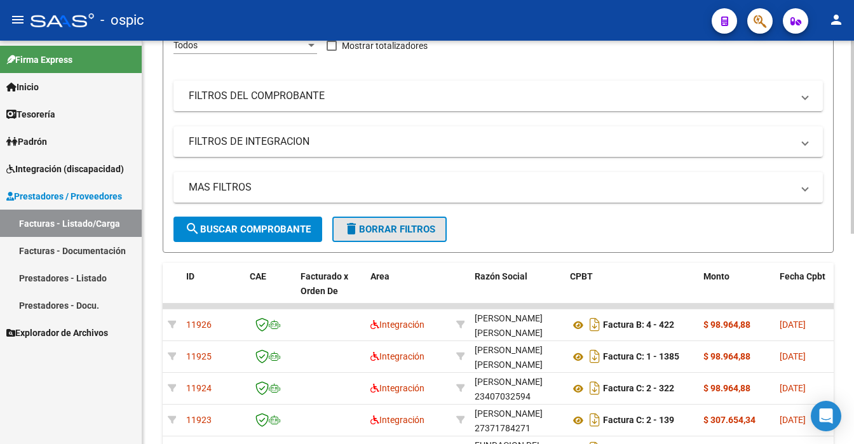
click at [385, 222] on button "delete Borrar Filtros" at bounding box center [389, 229] width 114 height 25
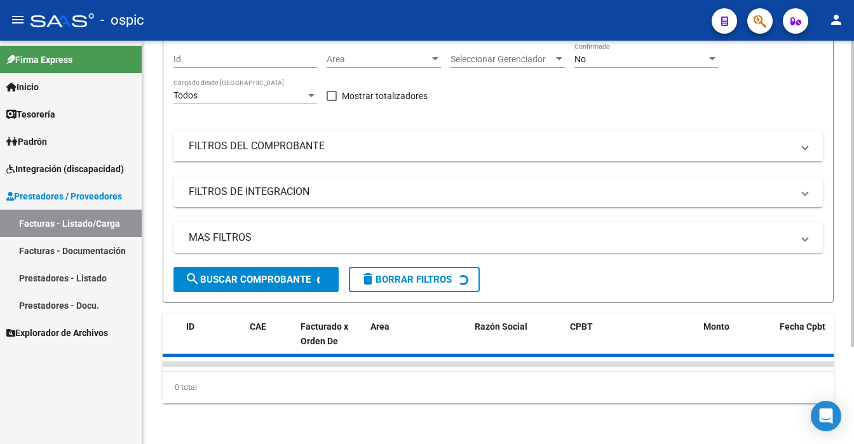
scroll to position [128, 0]
click at [852, 102] on div at bounding box center [852, 243] width 3 height 404
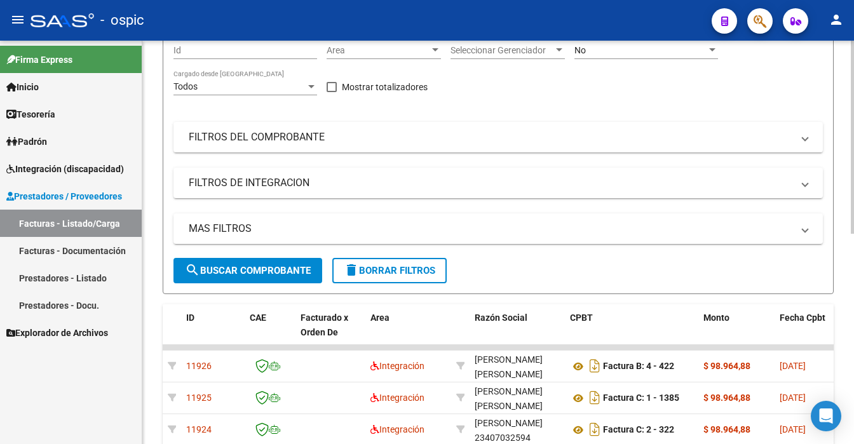
scroll to position [0, 0]
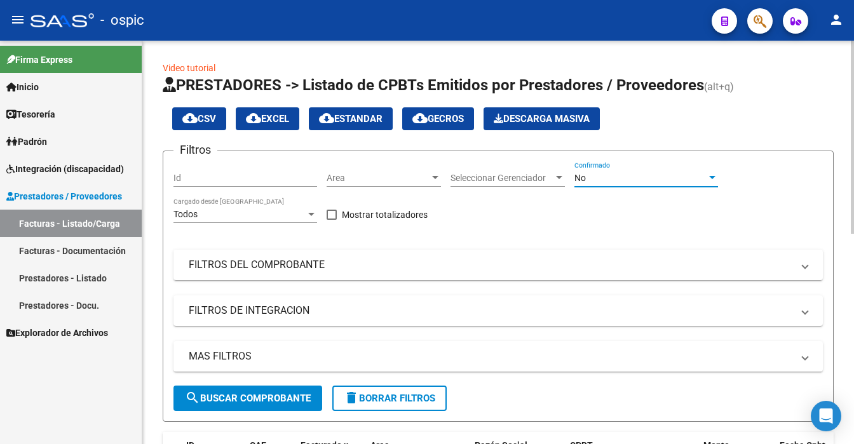
click at [660, 180] on div "No" at bounding box center [640, 178] width 132 height 11
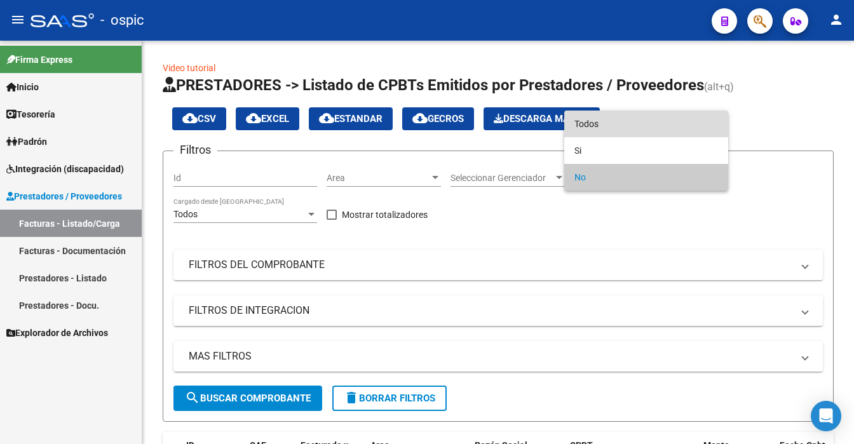
click at [643, 132] on span "Todos" at bounding box center [646, 124] width 144 height 27
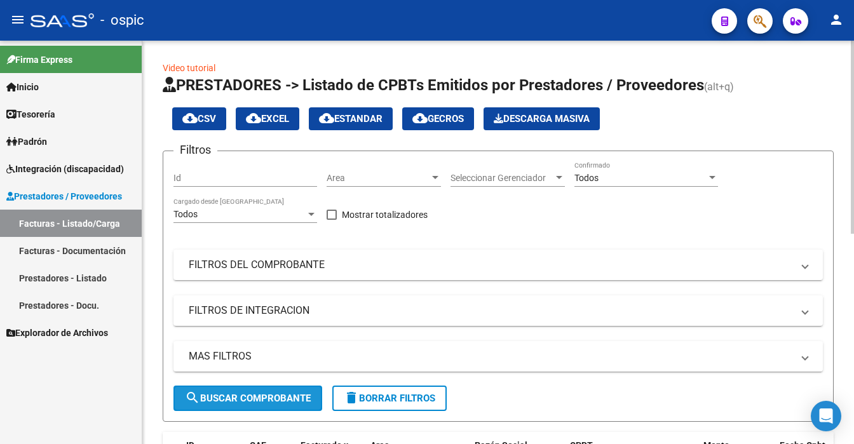
click at [289, 396] on span "search Buscar Comprobante" at bounding box center [248, 398] width 126 height 11
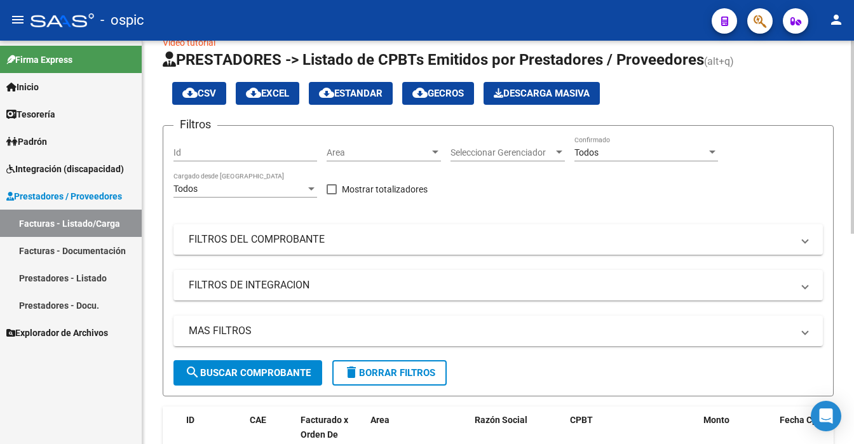
scroll to position [305, 0]
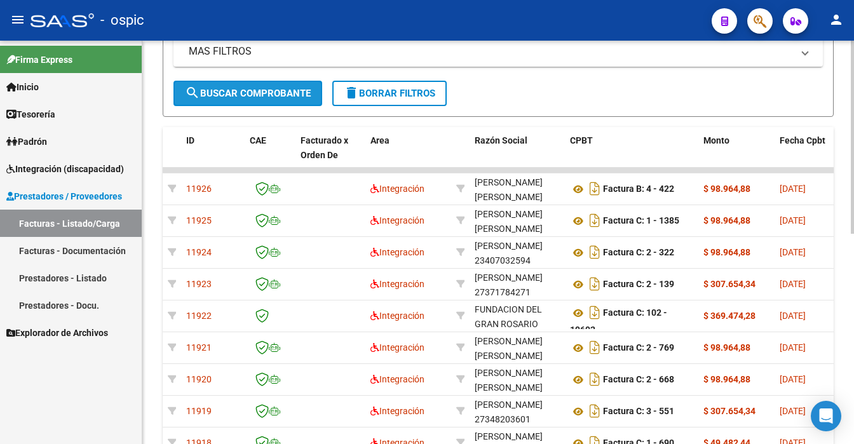
click at [283, 98] on span "search Buscar Comprobante" at bounding box center [248, 93] width 126 height 11
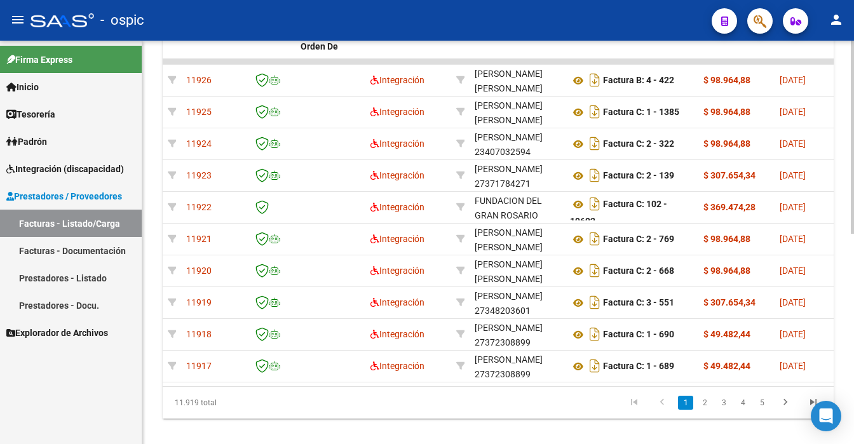
scroll to position [421, 0]
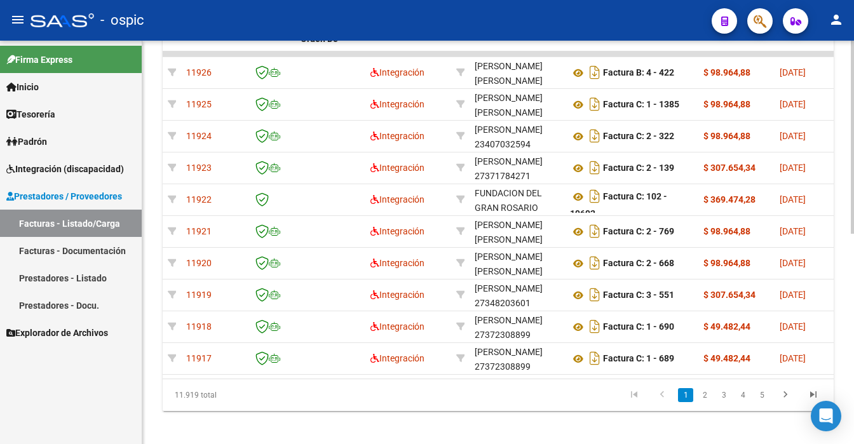
click at [848, 334] on div "Video tutorial PRESTADORES -> Listado de CPBTs Emitidos por Prestadores / Prove…" at bounding box center [499, 35] width 715 height 832
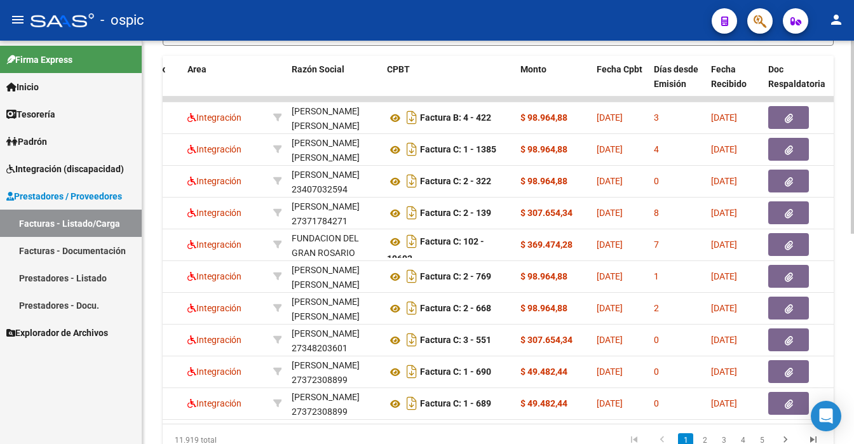
scroll to position [341, 0]
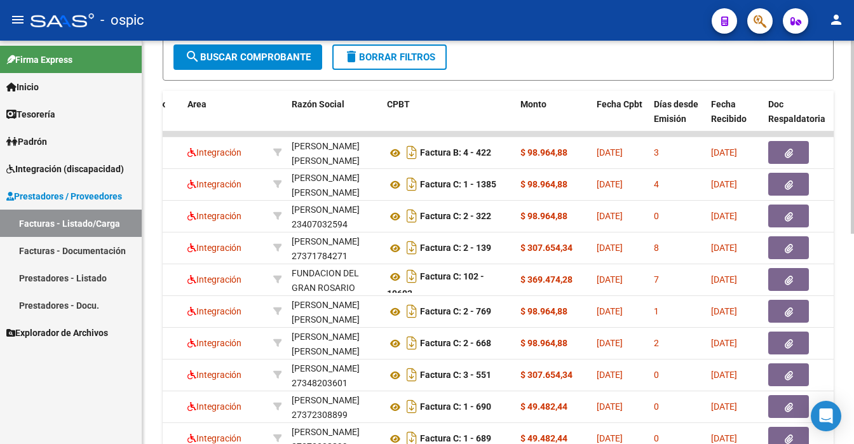
click at [853, 214] on div at bounding box center [852, 137] width 3 height 193
click at [275, 51] on span "search Buscar Comprobante" at bounding box center [248, 56] width 126 height 11
click at [295, 59] on span "search Buscar Comprobante" at bounding box center [248, 56] width 126 height 11
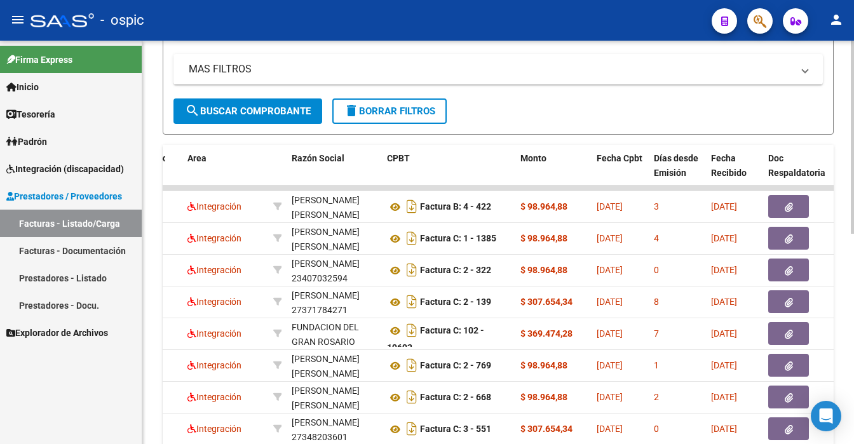
scroll to position [267, 0]
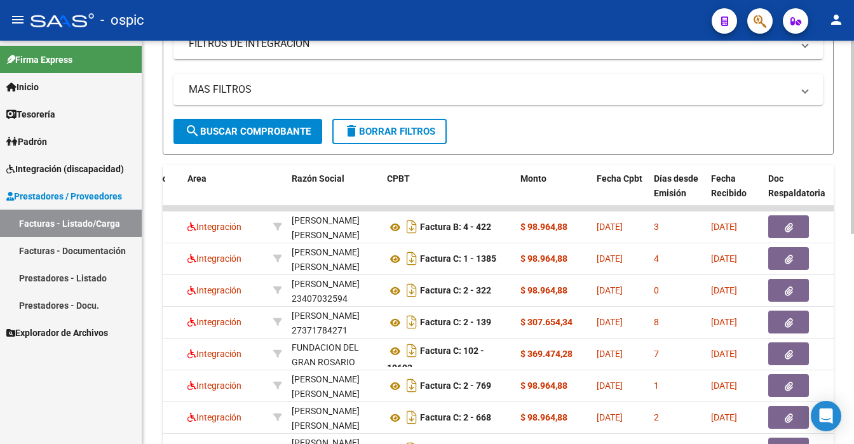
click at [853, 189] on div at bounding box center [852, 137] width 3 height 193
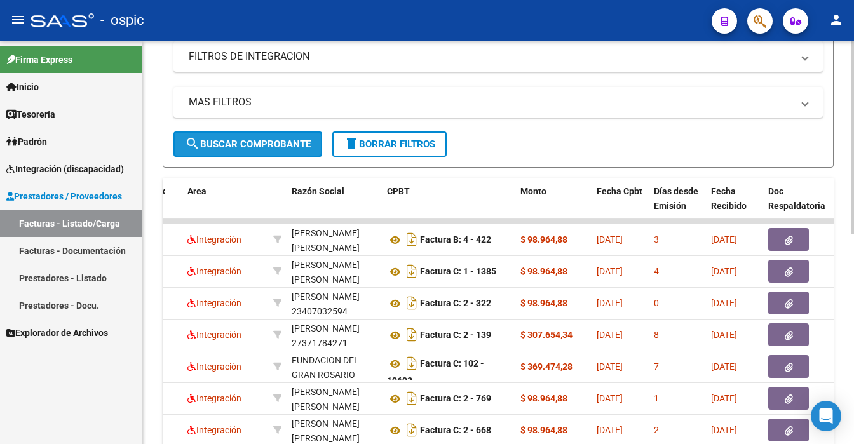
click at [301, 144] on span "search Buscar Comprobante" at bounding box center [248, 144] width 126 height 11
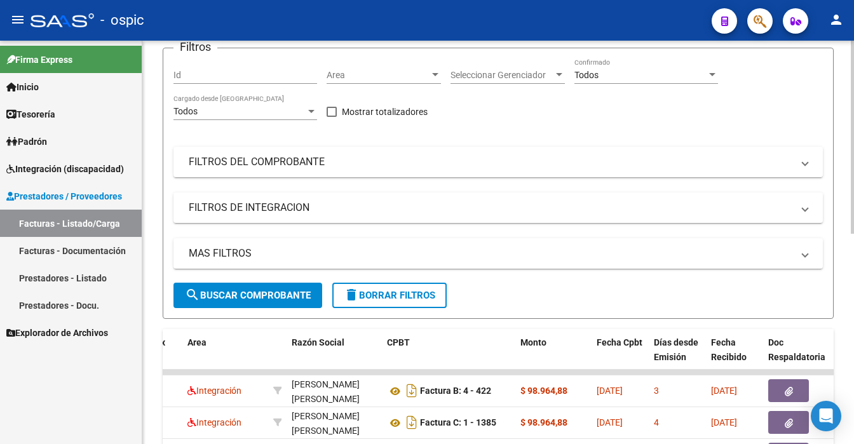
scroll to position [71, 0]
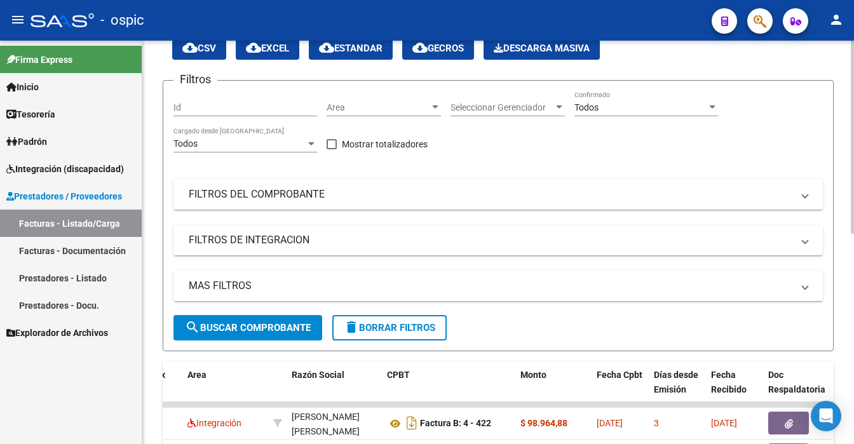
click at [853, 100] on div at bounding box center [852, 137] width 3 height 193
click at [647, 111] on div "Todos" at bounding box center [640, 107] width 132 height 11
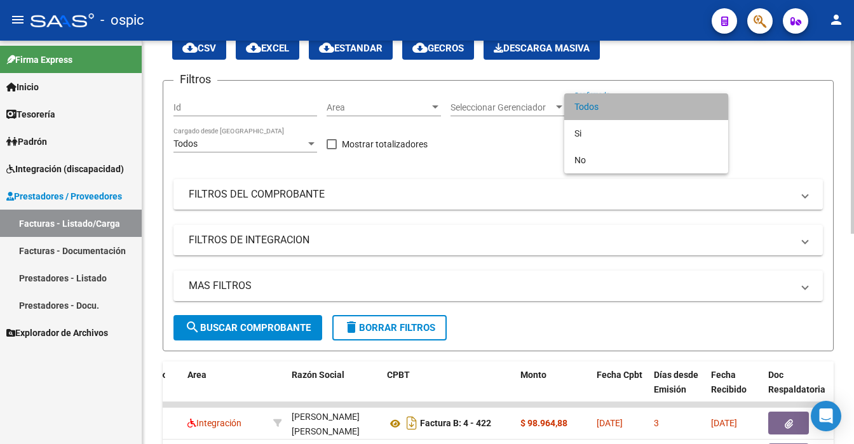
click at [647, 111] on span "Todos" at bounding box center [646, 106] width 144 height 27
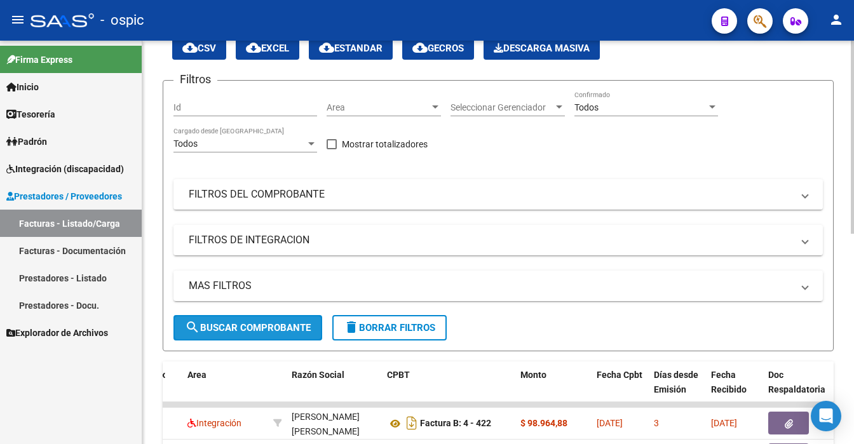
click at [261, 326] on span "search Buscar Comprobante" at bounding box center [248, 327] width 126 height 11
click at [226, 325] on span "search Buscar Comprobante" at bounding box center [248, 327] width 126 height 11
click at [217, 334] on button "search Buscar Comprobante" at bounding box center [247, 327] width 149 height 25
click at [285, 327] on span "search Buscar Comprobante" at bounding box center [248, 327] width 126 height 11
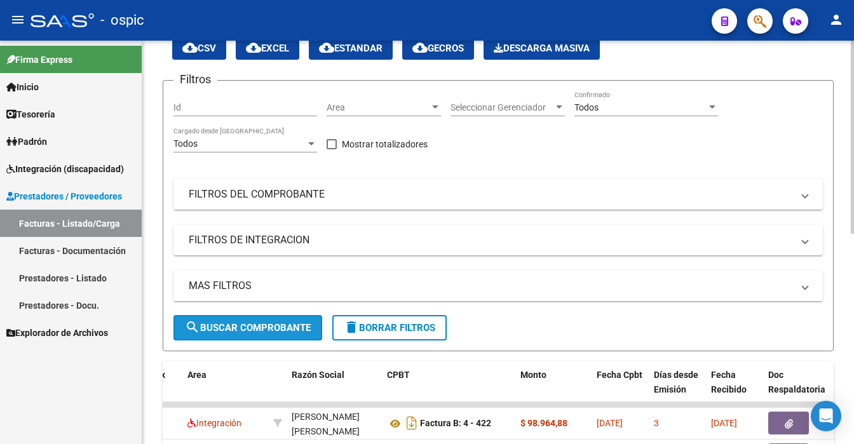
click at [263, 325] on span "search Buscar Comprobante" at bounding box center [248, 327] width 126 height 11
click at [265, 326] on span "search Buscar Comprobante" at bounding box center [248, 327] width 126 height 11
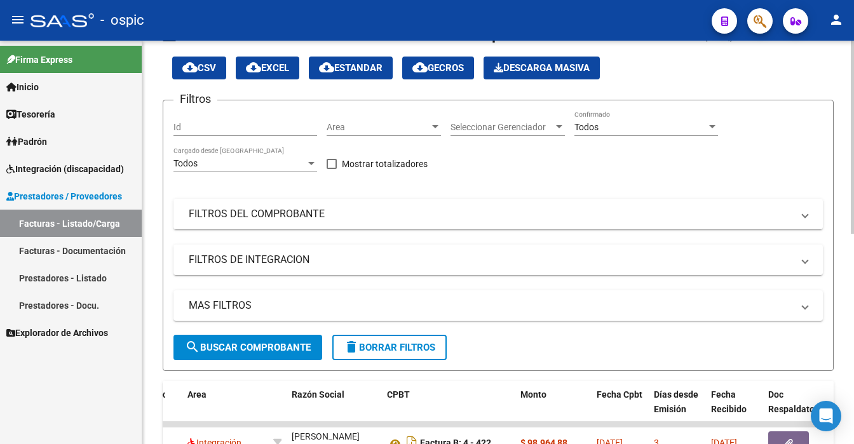
click at [853, 89] on div at bounding box center [852, 137] width 3 height 193
click at [301, 353] on button "search Buscar Comprobante" at bounding box center [247, 347] width 149 height 25
click at [291, 346] on span "search Buscar Comprobante" at bounding box center [248, 347] width 126 height 11
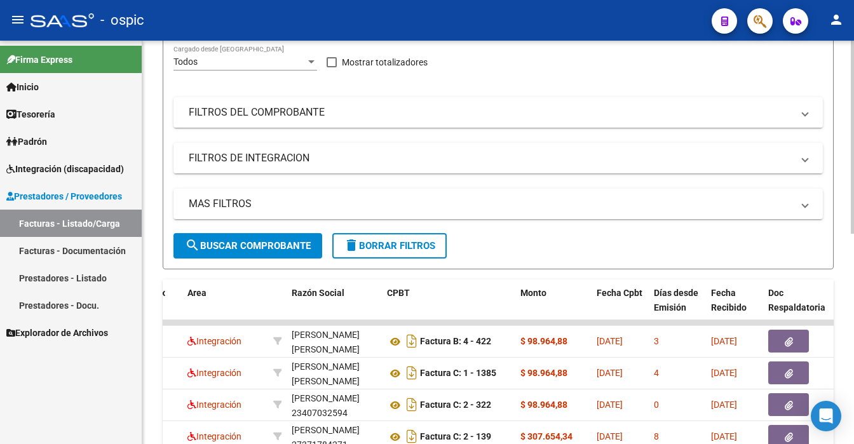
scroll to position [0, 0]
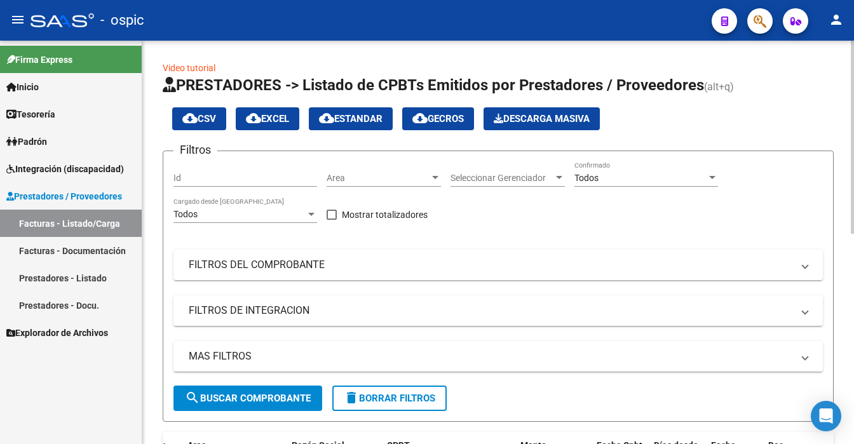
click at [853, 72] on div at bounding box center [852, 243] width 3 height 404
click at [654, 184] on div "Todos Confirmado" at bounding box center [646, 173] width 144 height 25
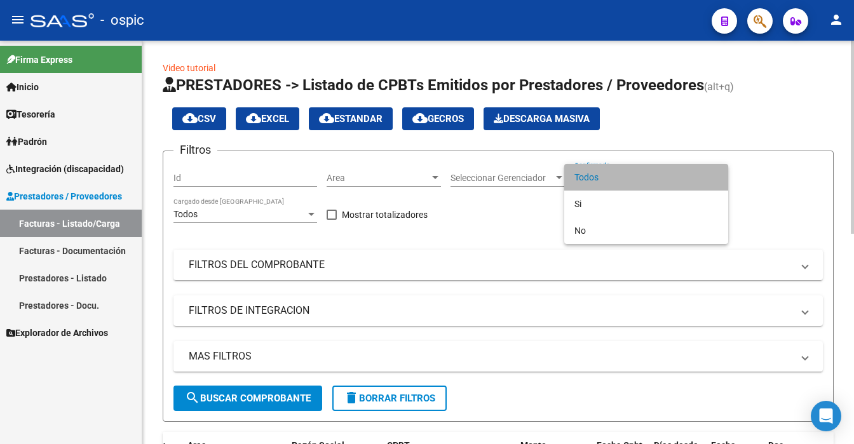
click at [654, 184] on span "Todos" at bounding box center [646, 177] width 144 height 27
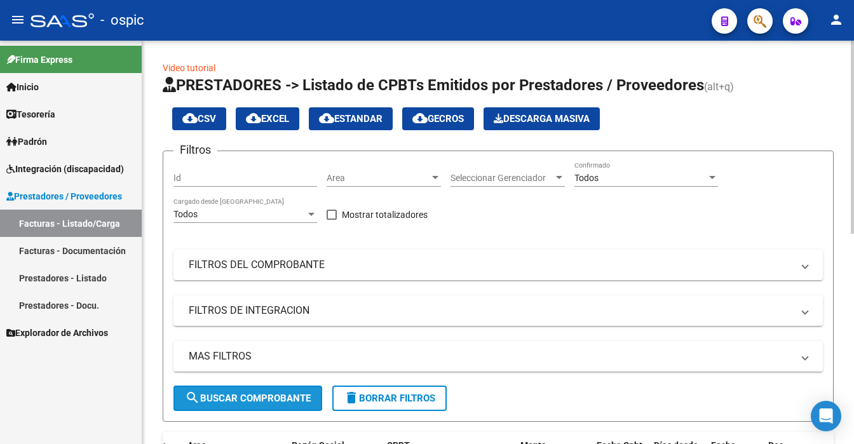
click at [269, 393] on span "search Buscar Comprobante" at bounding box center [248, 398] width 126 height 11
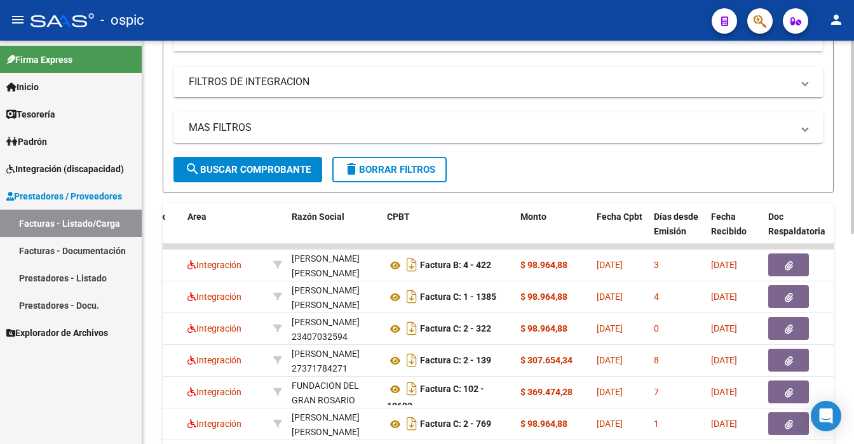
scroll to position [254, 0]
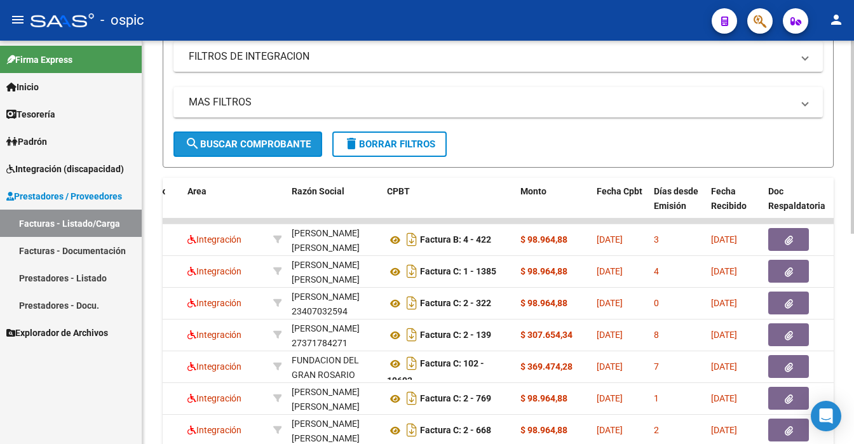
click at [290, 143] on span "search Buscar Comprobante" at bounding box center [248, 144] width 126 height 11
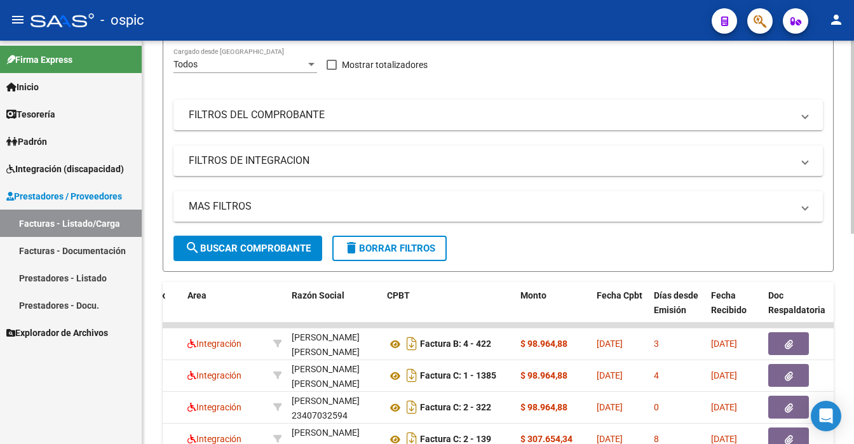
scroll to position [147, 0]
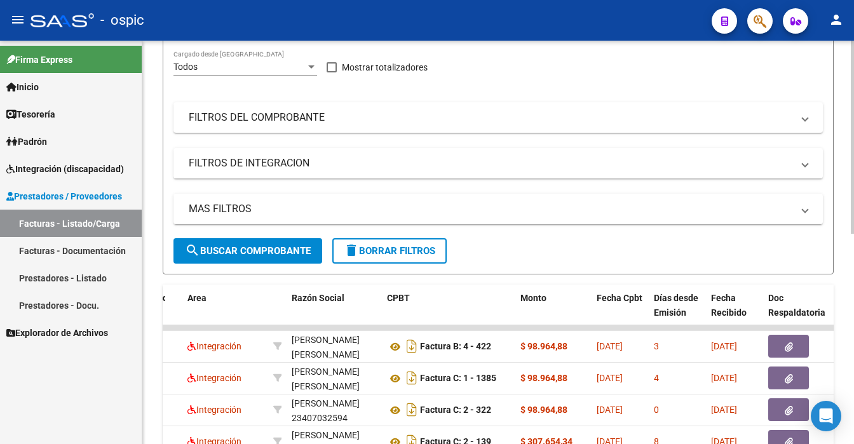
click at [853, 131] on div at bounding box center [852, 137] width 3 height 193
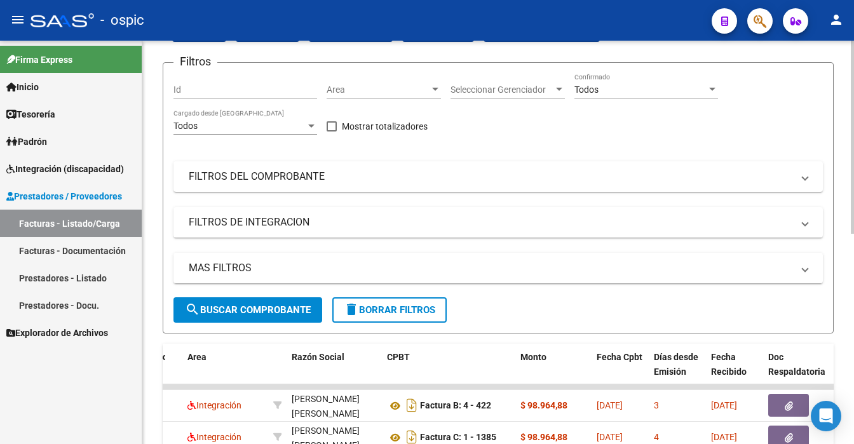
scroll to position [68, 0]
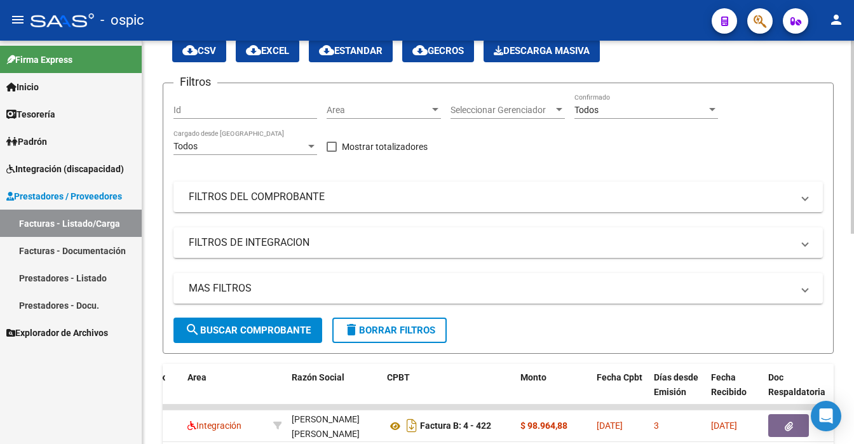
click at [853, 93] on div at bounding box center [852, 137] width 3 height 193
click at [233, 335] on button "search Buscar Comprobante" at bounding box center [247, 330] width 149 height 25
click at [620, 116] on div "Todos Confirmado" at bounding box center [646, 105] width 144 height 25
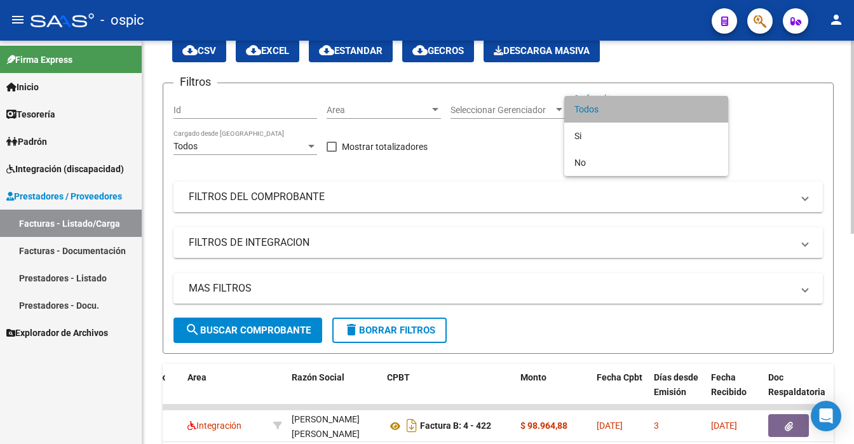
click at [620, 116] on span "Todos" at bounding box center [646, 109] width 144 height 27
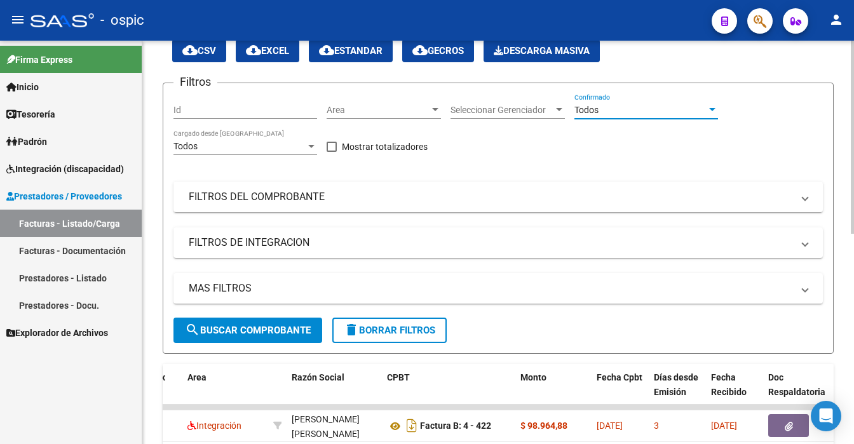
click at [234, 335] on button "search Buscar Comprobante" at bounding box center [247, 330] width 149 height 25
click at [255, 328] on span "search Buscar Comprobante" at bounding box center [248, 330] width 126 height 11
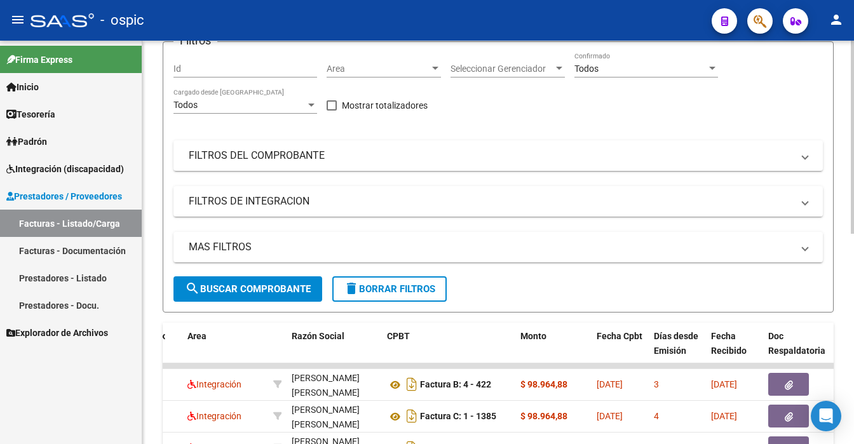
scroll to position [133, 0]
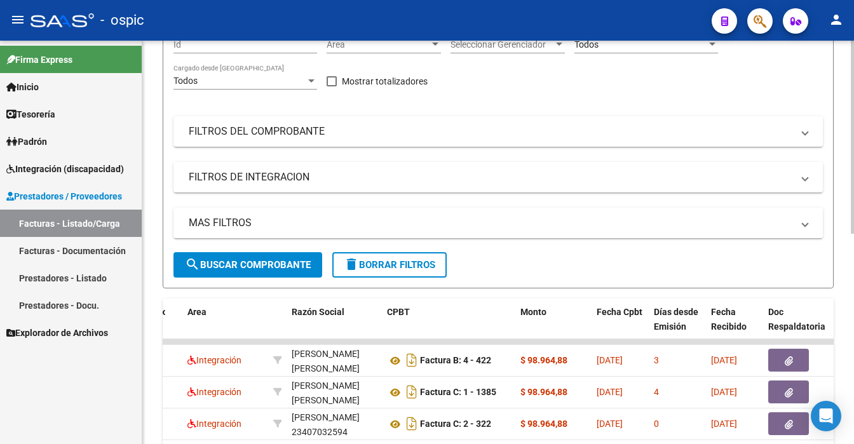
click at [848, 248] on div "Video tutorial PRESTADORES -> Listado de CPBTs Emitidos por Prestadores / Prove…" at bounding box center [499, 323] width 715 height 832
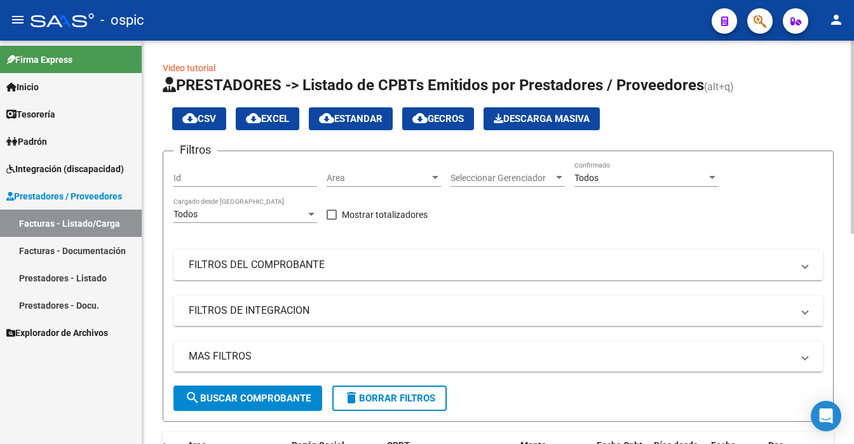
click at [852, 69] on div at bounding box center [852, 243] width 3 height 404
click at [235, 400] on span "search Buscar Comprobante" at bounding box center [248, 398] width 126 height 11
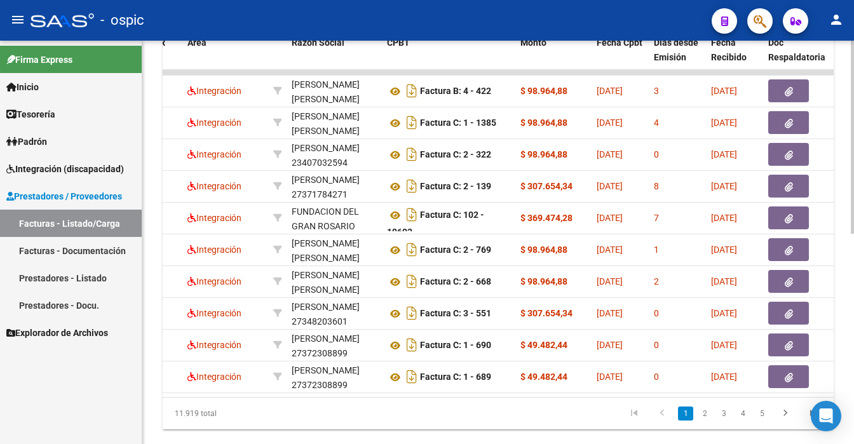
click at [852, 382] on div at bounding box center [852, 243] width 3 height 404
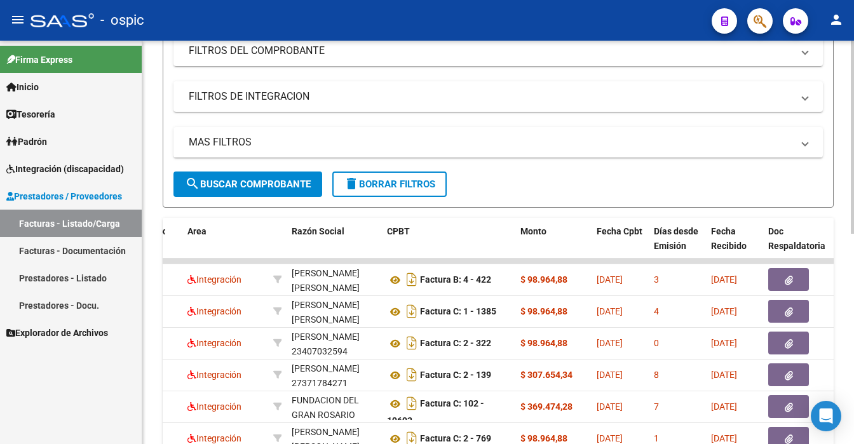
scroll to position [165, 0]
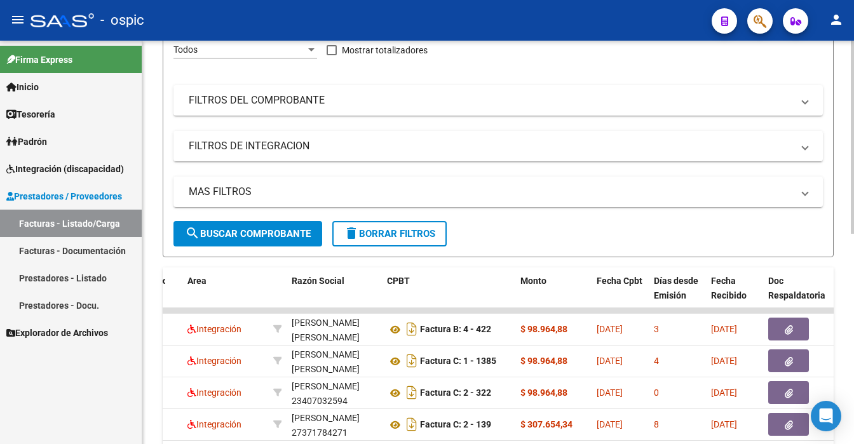
click at [846, 124] on div "Video tutorial PRESTADORES -> Listado de CPBTs Emitidos por Prestadores / Prove…" at bounding box center [499, 292] width 715 height 832
click at [244, 232] on span "search Buscar Comprobante" at bounding box center [248, 233] width 126 height 11
click at [248, 235] on span "search Buscar Comprobante" at bounding box center [248, 233] width 126 height 11
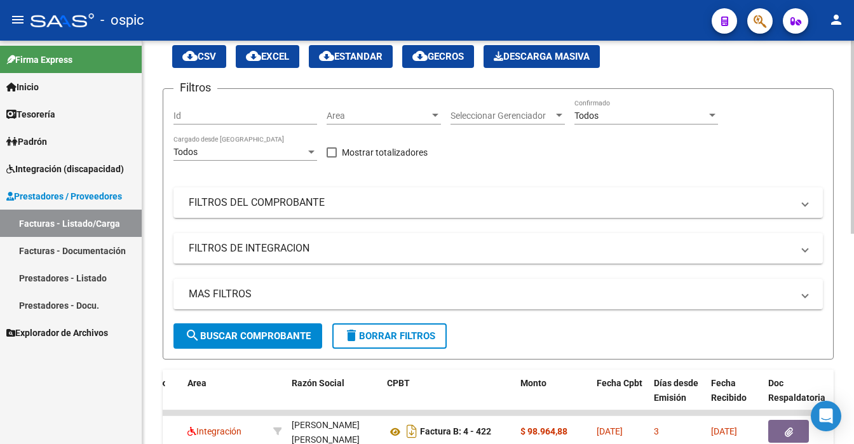
scroll to position [48, 0]
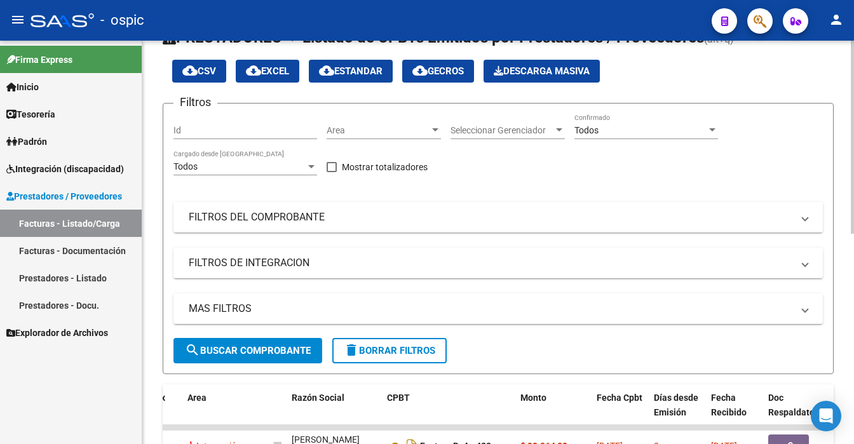
click at [853, 175] on div at bounding box center [852, 137] width 3 height 193
click at [243, 355] on span "search Buscar Comprobante" at bounding box center [248, 350] width 126 height 11
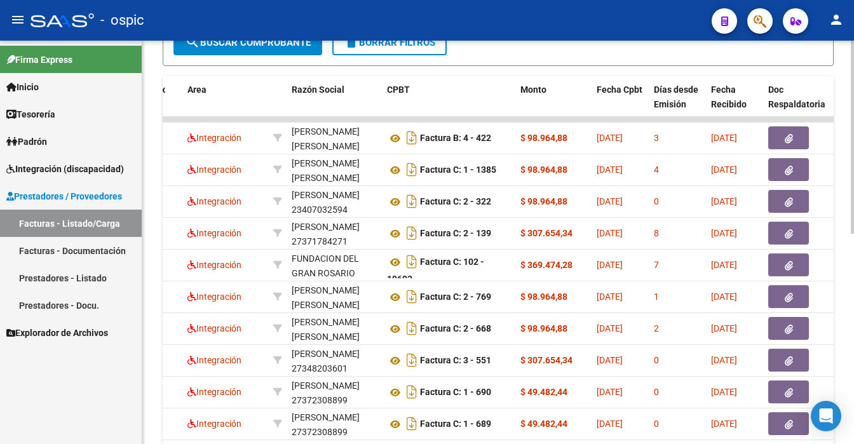
scroll to position [330, 0]
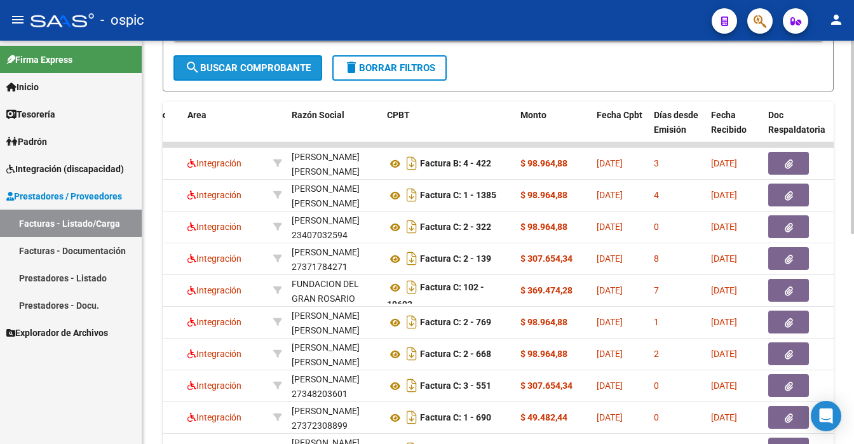
click at [274, 60] on button "search Buscar Comprobante" at bounding box center [247, 67] width 149 height 25
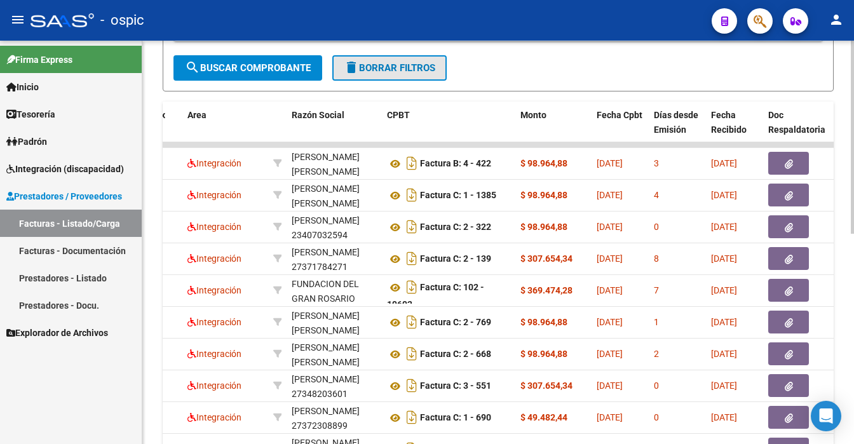
click at [407, 62] on span "delete Borrar Filtros" at bounding box center [390, 67] width 92 height 11
click at [853, 51] on div at bounding box center [852, 243] width 3 height 404
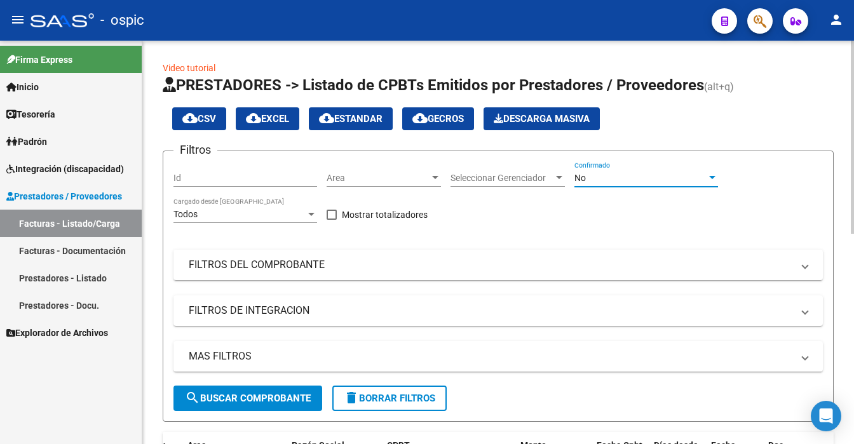
click at [650, 177] on div "No" at bounding box center [640, 178] width 132 height 11
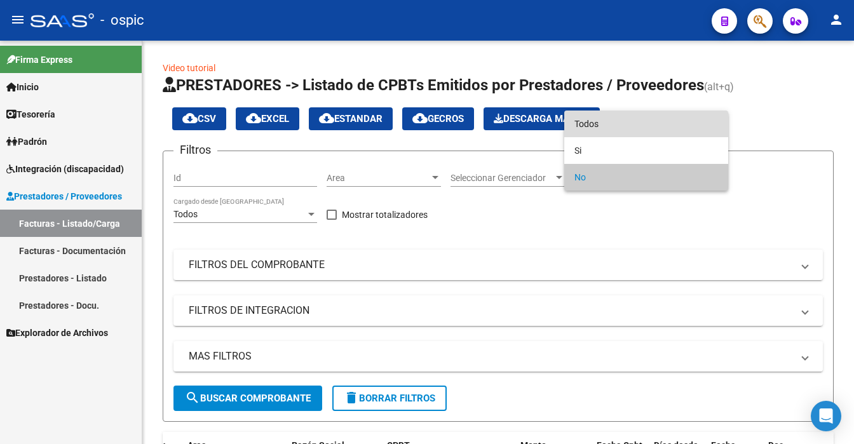
click at [629, 121] on span "Todos" at bounding box center [646, 124] width 144 height 27
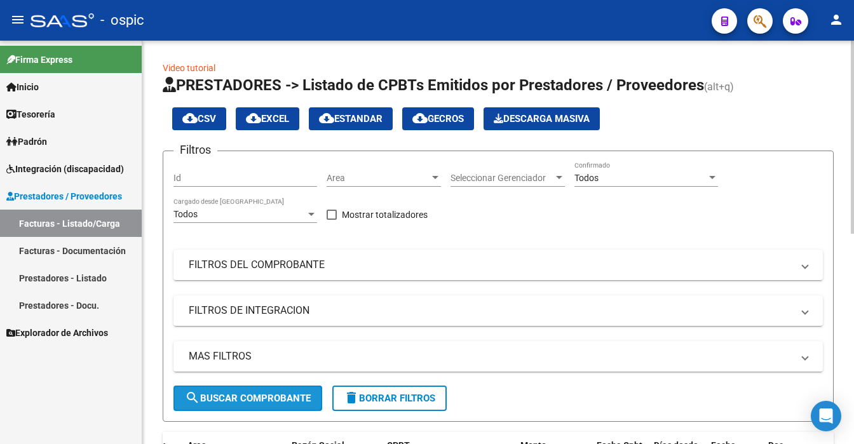
click at [251, 400] on span "search Buscar Comprobante" at bounding box center [248, 398] width 126 height 11
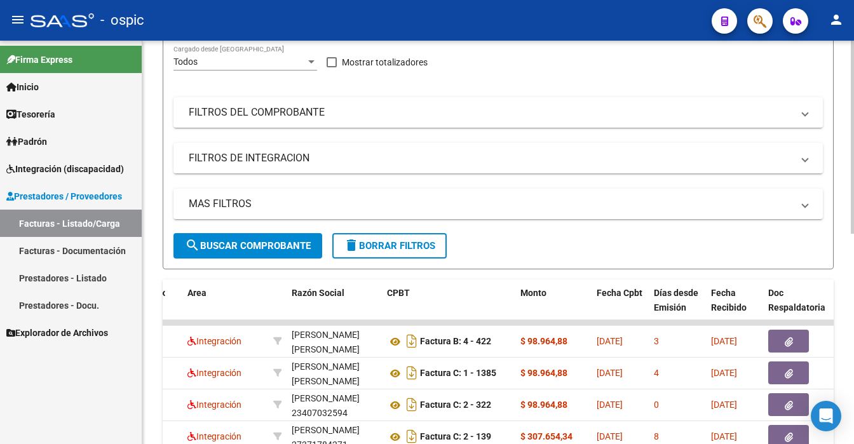
scroll to position [178, 0]
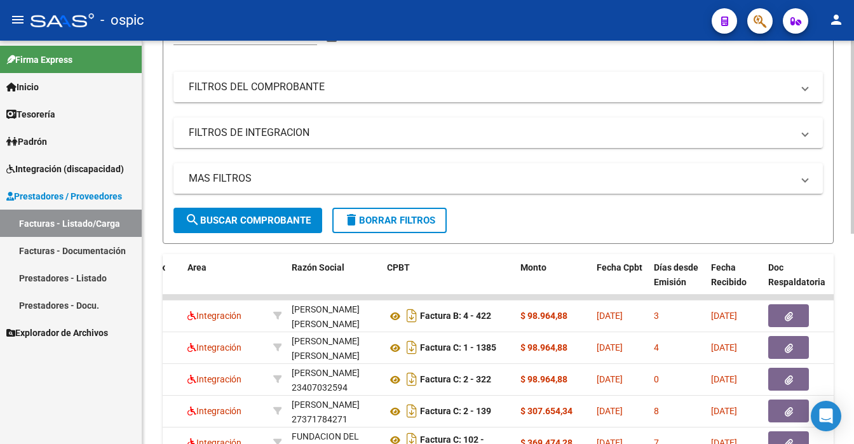
click at [252, 230] on button "search Buscar Comprobante" at bounding box center [247, 220] width 149 height 25
click at [250, 221] on span "search Buscar Comprobante" at bounding box center [248, 220] width 126 height 11
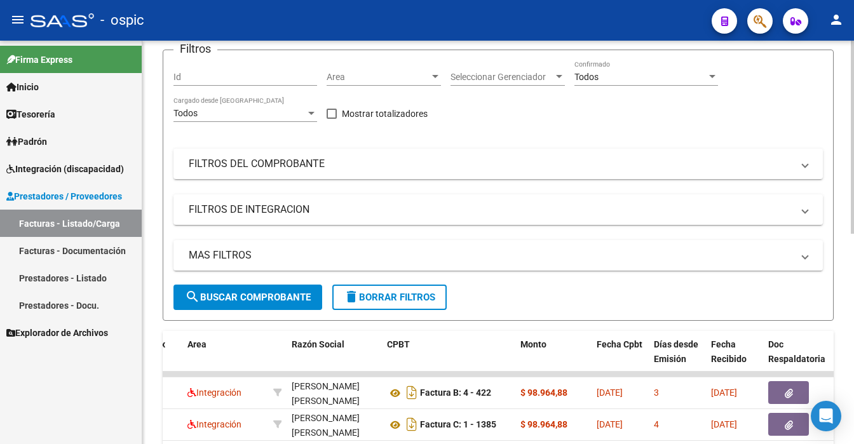
click at [852, 121] on div at bounding box center [852, 137] width 3 height 193
click at [226, 295] on span "search Buscar Comprobante" at bounding box center [248, 297] width 126 height 11
click at [221, 292] on span "search Buscar Comprobante" at bounding box center [248, 297] width 126 height 11
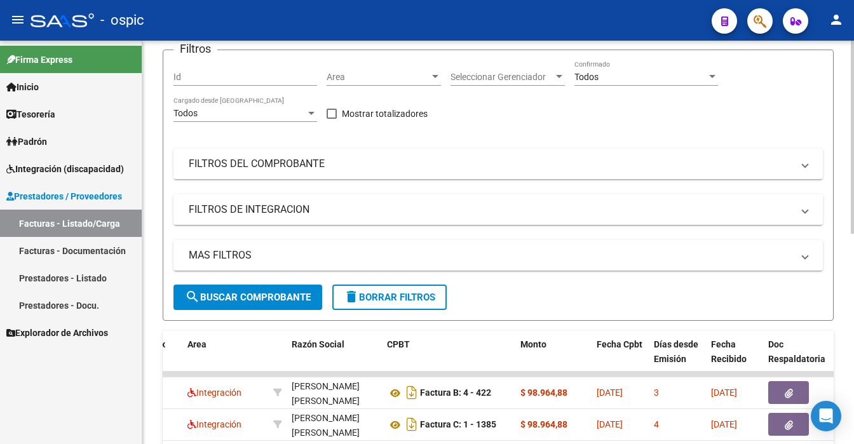
click at [619, 82] on div "Todos Confirmado" at bounding box center [646, 72] width 144 height 25
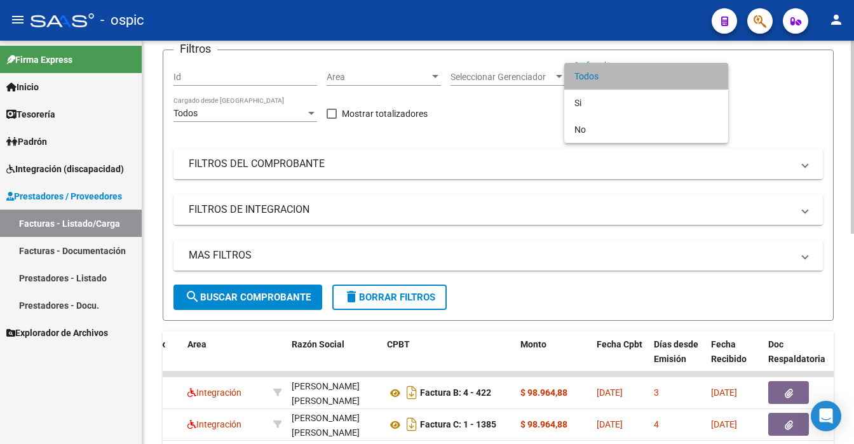
click at [619, 82] on span "Todos" at bounding box center [646, 76] width 144 height 27
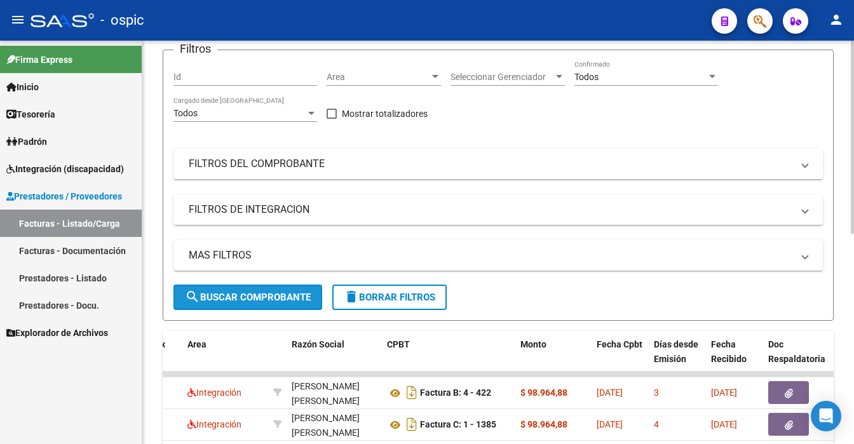
click at [278, 294] on span "search Buscar Comprobante" at bounding box center [248, 297] width 126 height 11
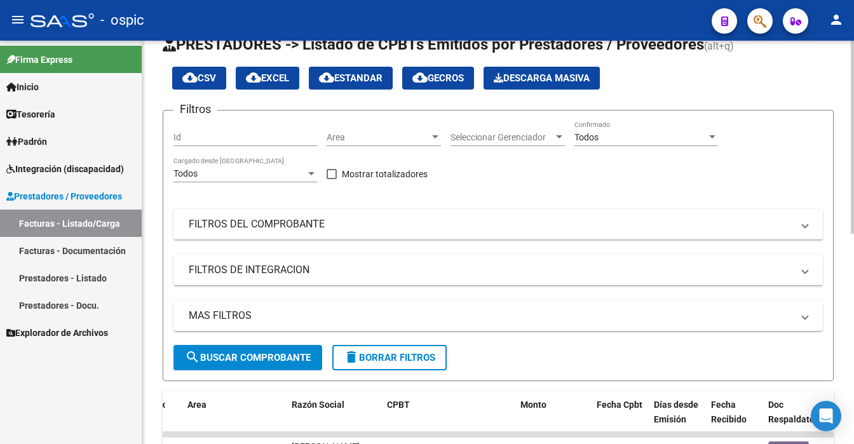
click at [853, 95] on div at bounding box center [852, 137] width 3 height 193
click at [261, 356] on span "search Buscar Comprobante" at bounding box center [248, 357] width 126 height 11
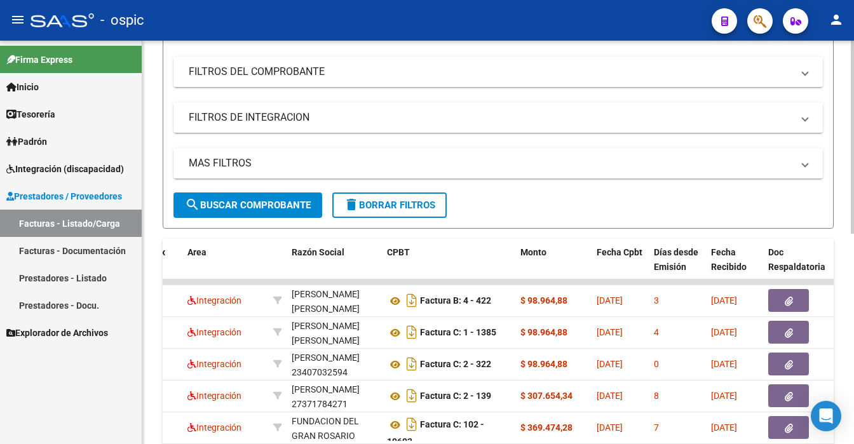
scroll to position [219, 0]
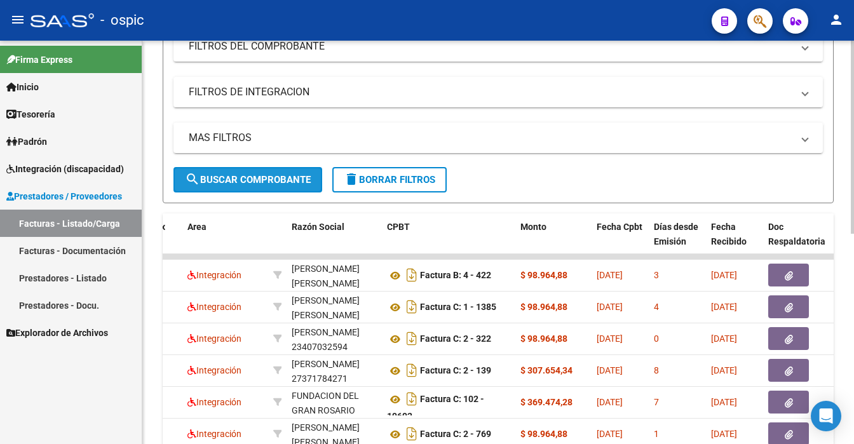
click at [290, 187] on button "search Buscar Comprobante" at bounding box center [247, 179] width 149 height 25
click at [217, 187] on button "search Buscar Comprobante" at bounding box center [247, 179] width 149 height 25
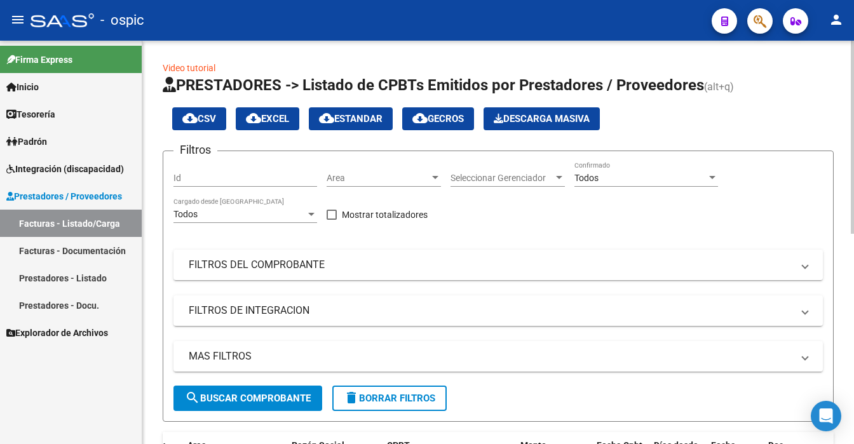
click at [853, 57] on div at bounding box center [852, 243] width 3 height 404
click at [598, 177] on span "Todos" at bounding box center [586, 178] width 24 height 10
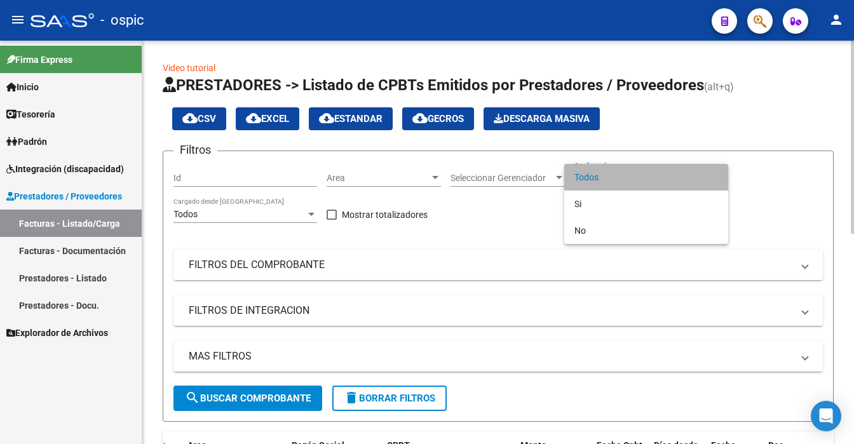
click at [598, 177] on span "Todos" at bounding box center [646, 177] width 144 height 27
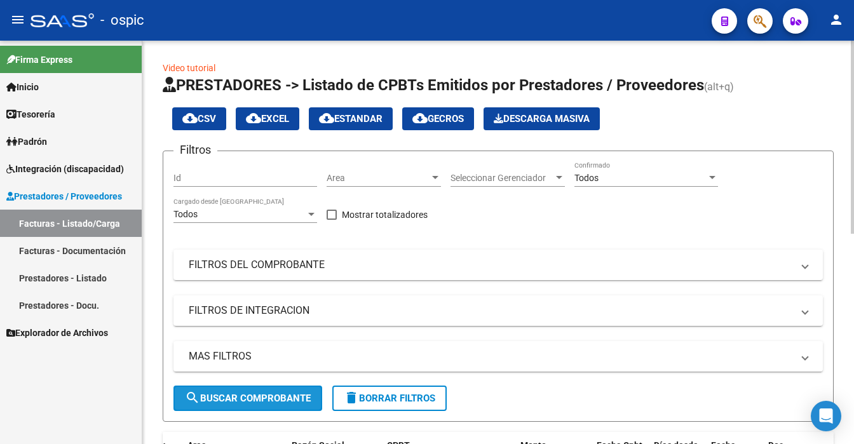
click at [277, 393] on span "search Buscar Comprobante" at bounding box center [248, 398] width 126 height 11
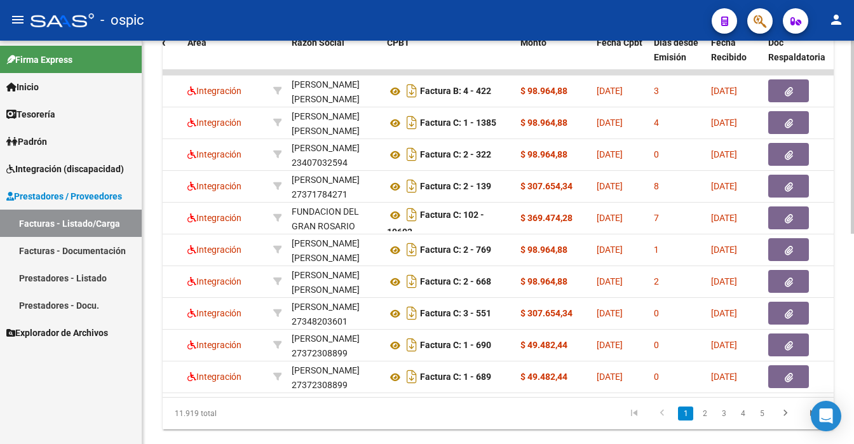
click at [853, 402] on div at bounding box center [852, 243] width 3 height 404
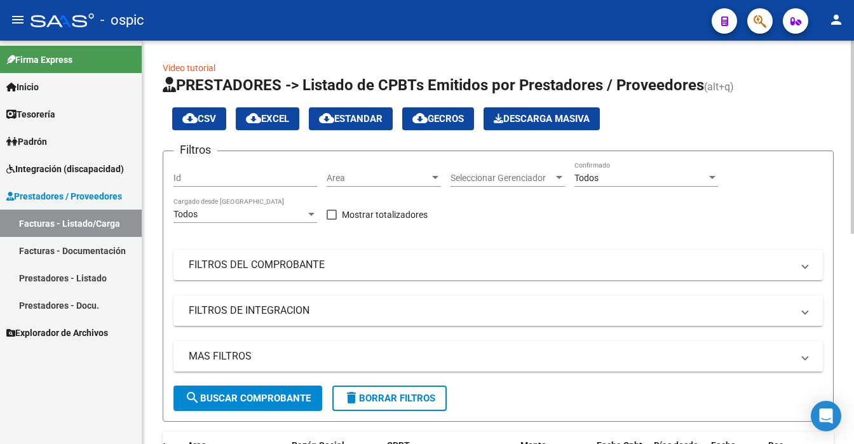
click at [852, 221] on div at bounding box center [852, 243] width 3 height 404
click at [275, 400] on span "search Buscar Comprobante" at bounding box center [248, 398] width 126 height 11
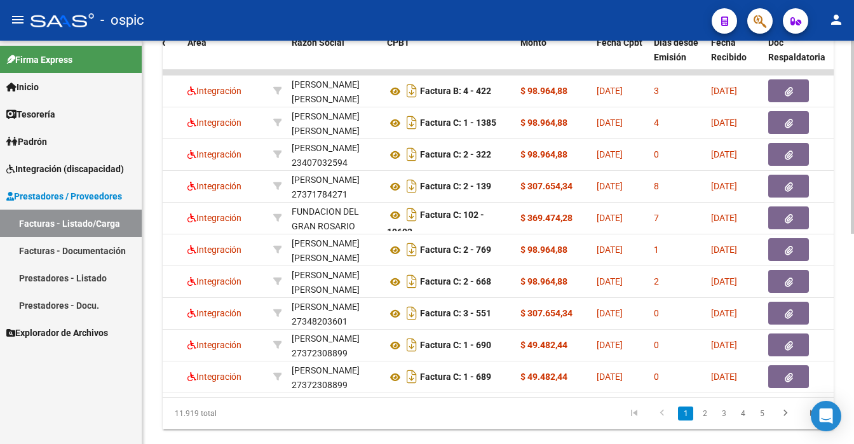
click at [853, 374] on div at bounding box center [852, 243] width 3 height 404
